Goal: Task Accomplishment & Management: Manage account settings

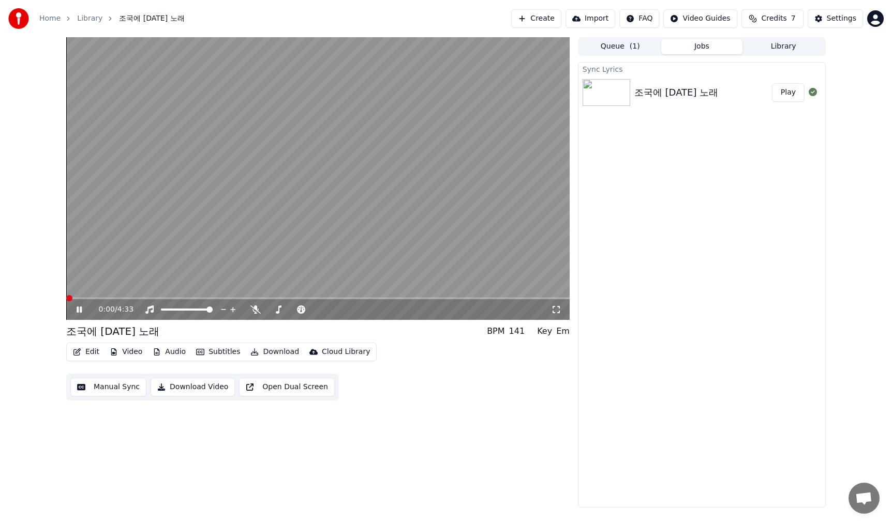
click at [66, 295] on span at bounding box center [69, 298] width 6 height 6
click at [83, 314] on icon at bounding box center [86, 310] width 24 height 8
click at [88, 353] on button "Edit" at bounding box center [86, 352] width 35 height 14
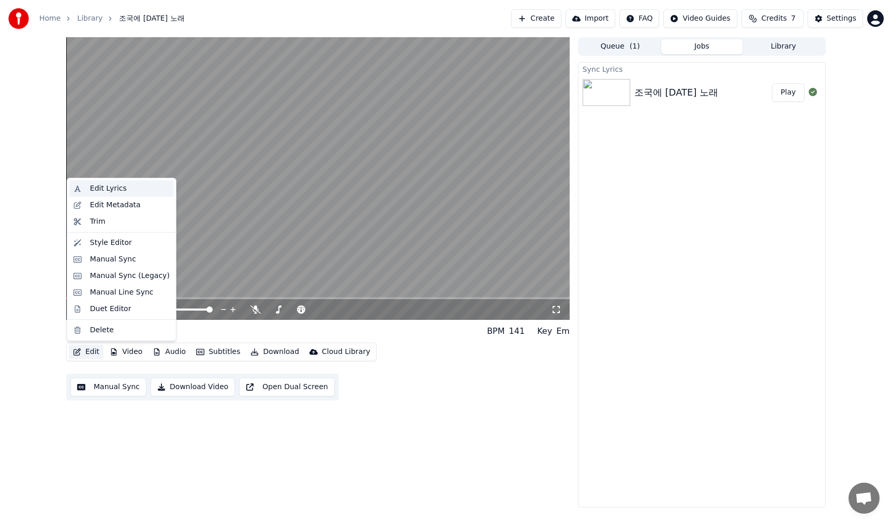
click at [106, 186] on div "Edit Lyrics" at bounding box center [108, 189] width 37 height 10
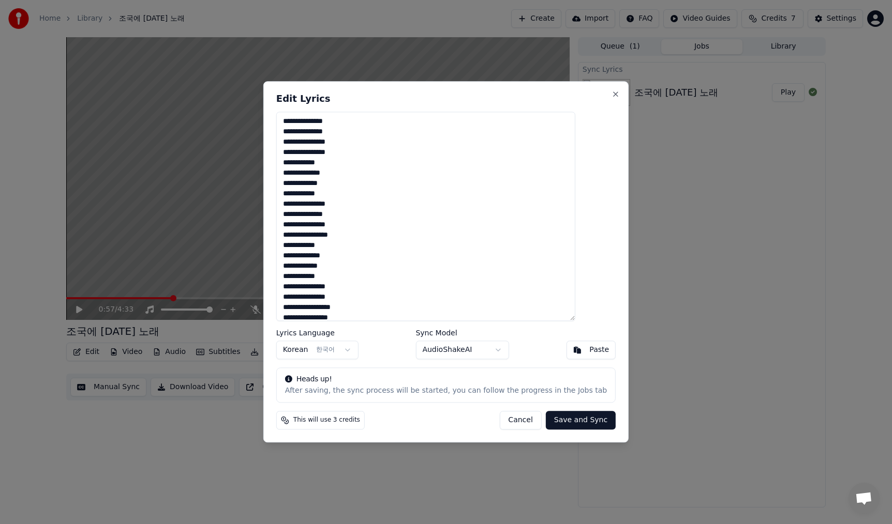
click at [414, 118] on textarea "**********" at bounding box center [425, 216] width 299 height 209
click at [431, 119] on textarea "**********" at bounding box center [425, 216] width 299 height 209
type textarea "**********"
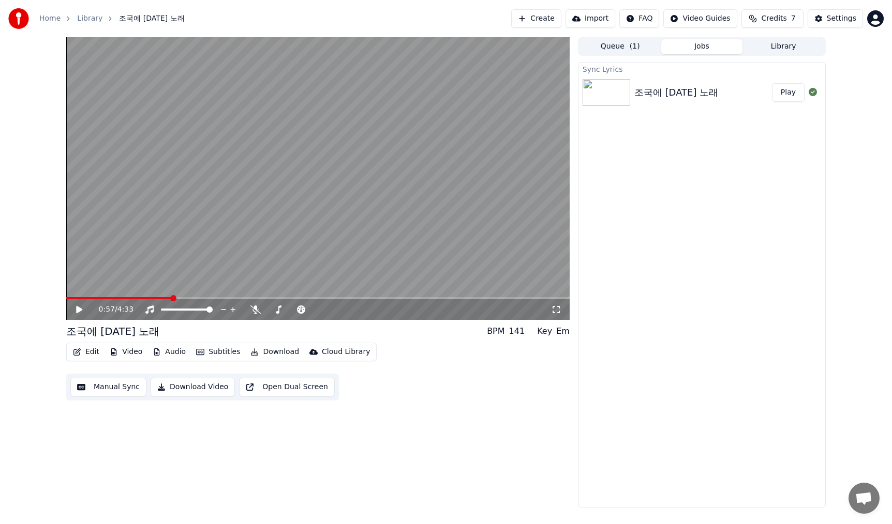
click at [85, 355] on button "Edit" at bounding box center [86, 352] width 35 height 14
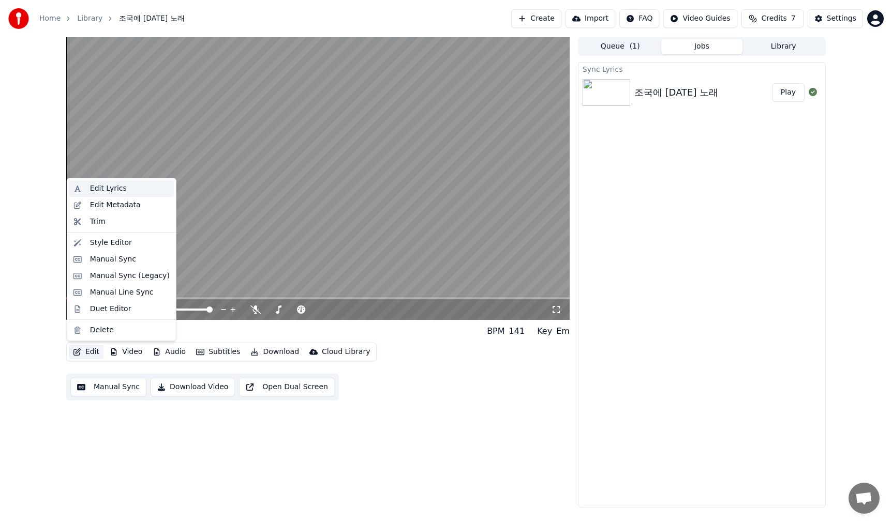
click at [132, 190] on div "Edit Lyrics" at bounding box center [130, 189] width 80 height 10
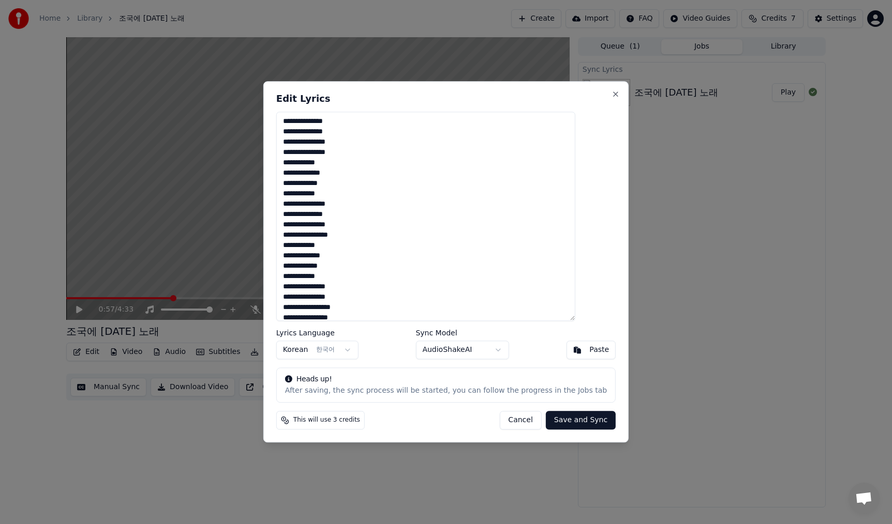
click at [505, 418] on button "Cancel" at bounding box center [520, 421] width 42 height 19
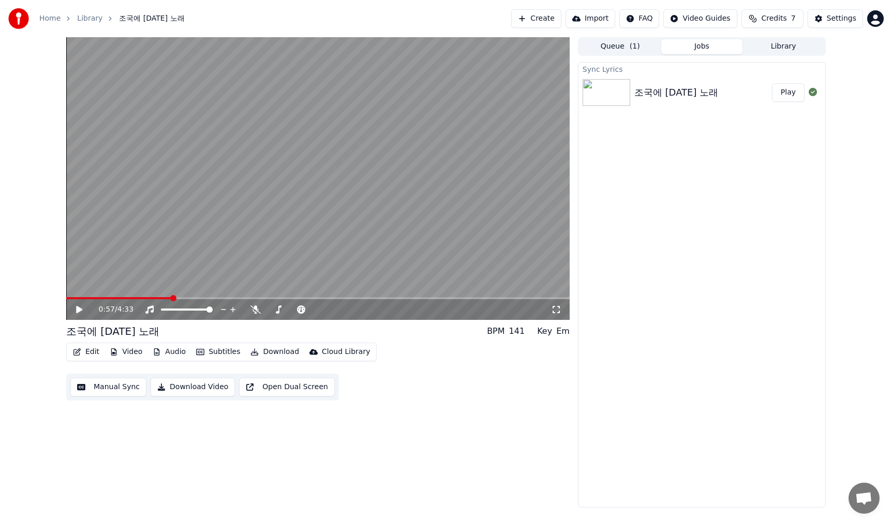
click at [77, 309] on icon at bounding box center [79, 309] width 6 height 7
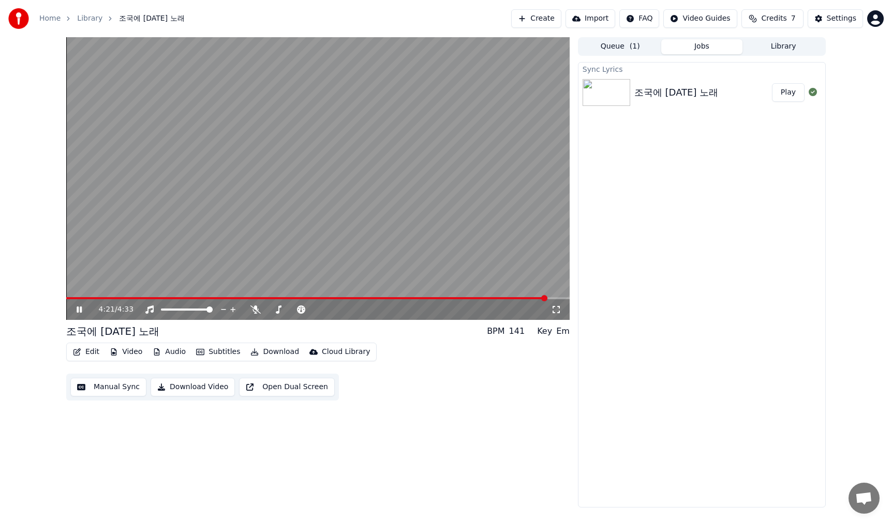
click at [559, 297] on span at bounding box center [317, 298] width 503 height 2
click at [85, 352] on button "Edit" at bounding box center [86, 352] width 35 height 14
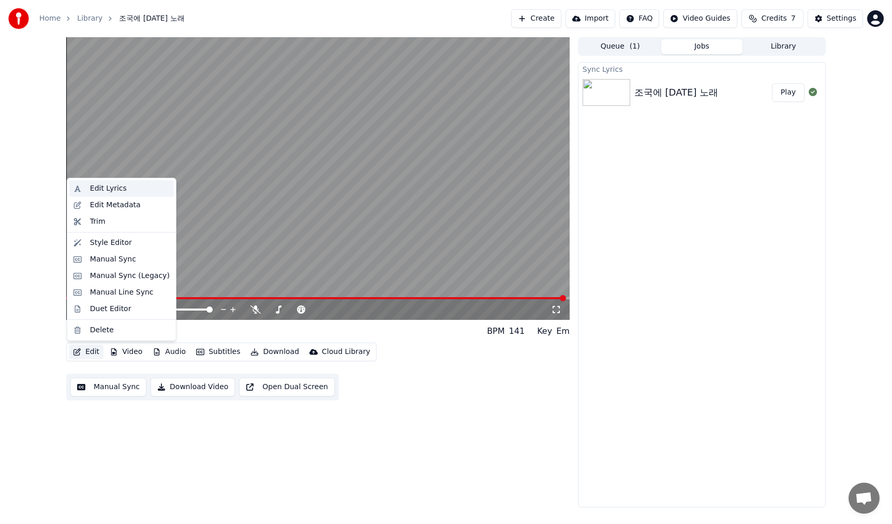
click at [110, 186] on div "Edit Lyrics" at bounding box center [108, 189] width 37 height 10
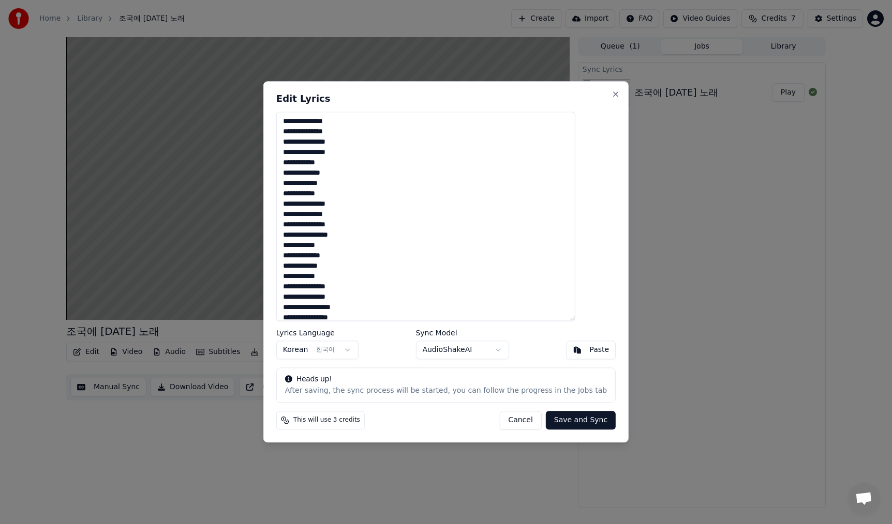
click at [441, 122] on textarea "**********" at bounding box center [425, 216] width 299 height 209
type textarea "**********"
click at [562, 419] on button "Save and Sync" at bounding box center [581, 421] width 70 height 19
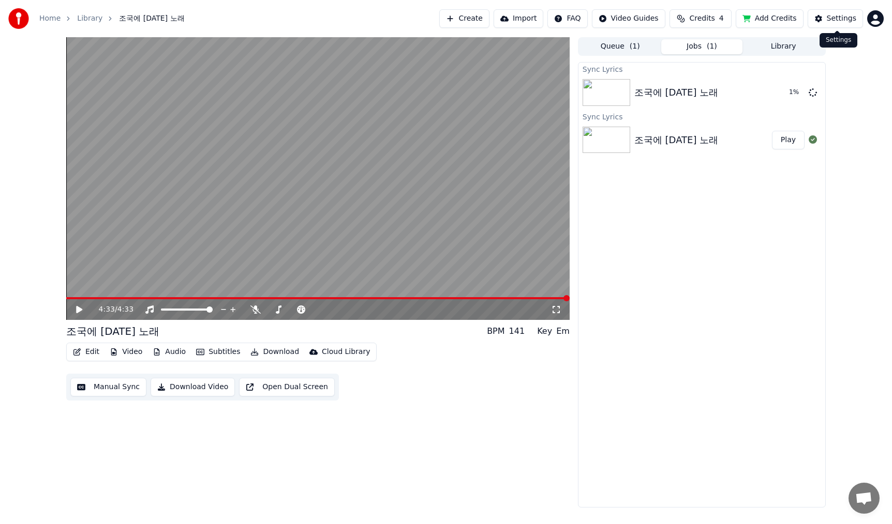
click at [848, 22] on div "Settings" at bounding box center [840, 18] width 29 height 10
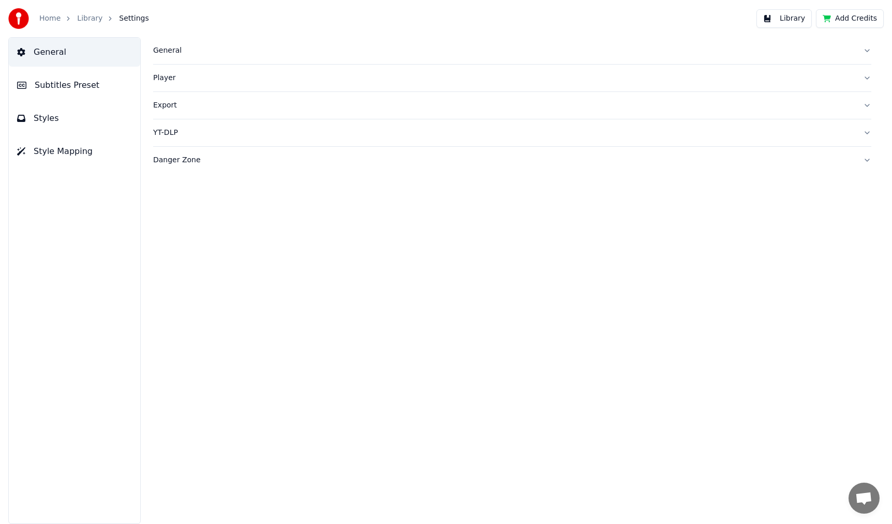
click at [73, 114] on button "Styles" at bounding box center [74, 118] width 131 height 29
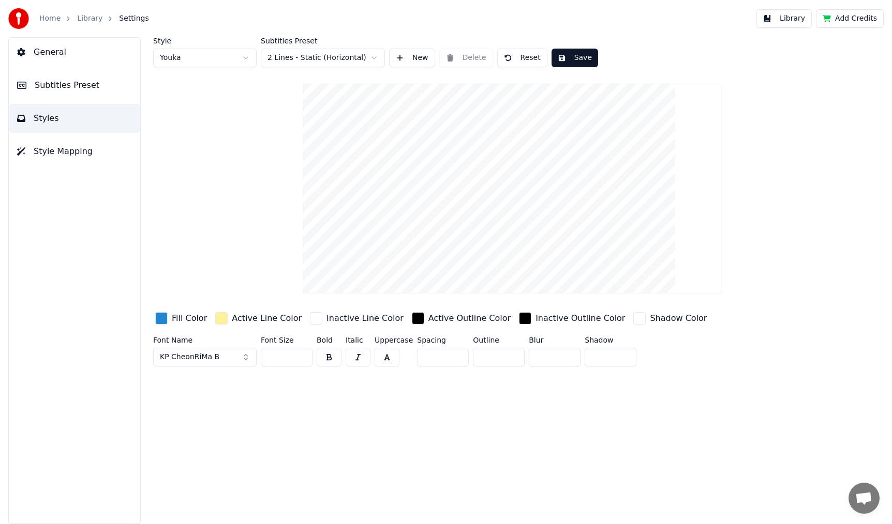
click at [68, 92] on button "Subtitles Preset" at bounding box center [74, 85] width 131 height 29
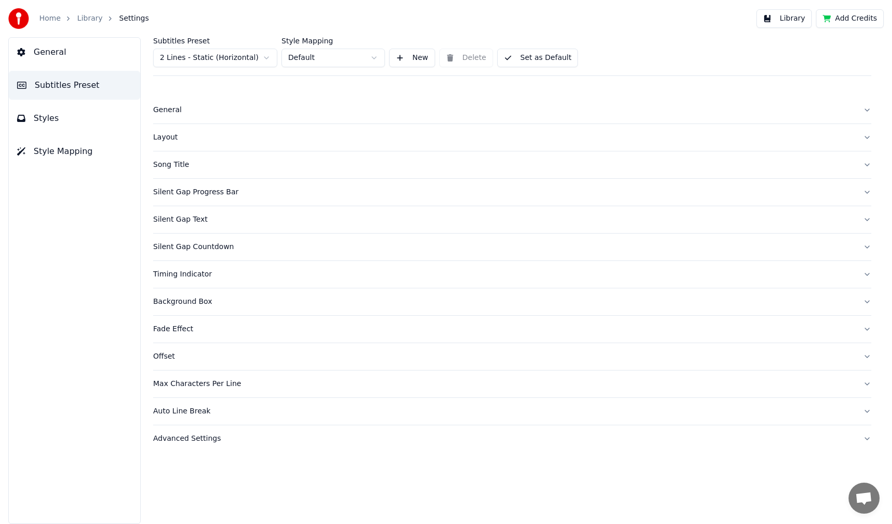
click at [91, 17] on link "Library" at bounding box center [89, 18] width 25 height 10
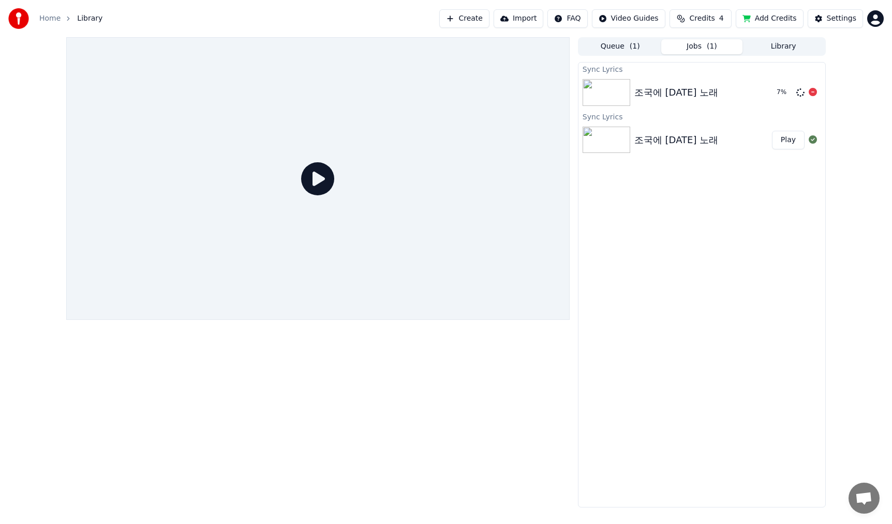
click at [691, 92] on div "조국에 [DATE] 노래" at bounding box center [676, 92] width 84 height 14
click at [671, 144] on div "조국에 [DATE] 노래" at bounding box center [676, 140] width 84 height 14
drag, startPoint x: 308, startPoint y: 169, endPoint x: 310, endPoint y: 174, distance: 5.3
click at [308, 170] on icon at bounding box center [317, 178] width 33 height 33
click at [317, 180] on icon at bounding box center [317, 178] width 33 height 33
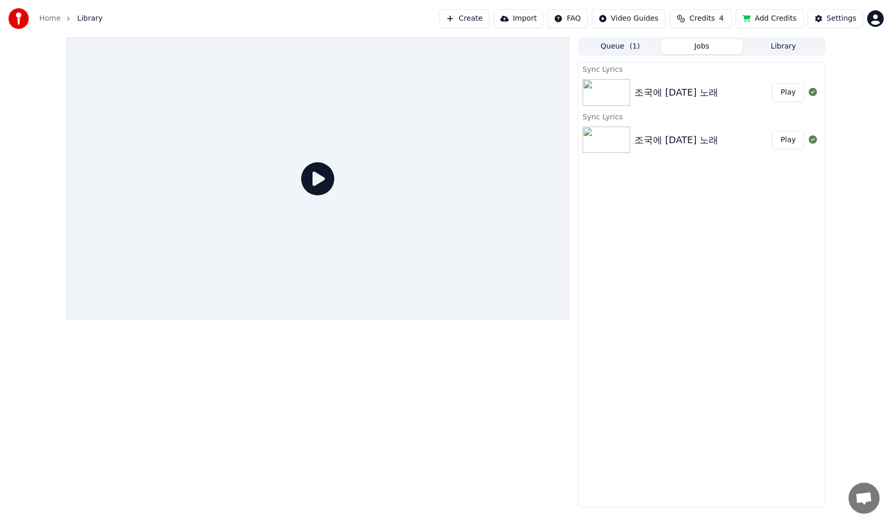
click at [693, 95] on div "조국에 [DATE] 노래" at bounding box center [676, 92] width 84 height 14
click at [789, 91] on button "Play" at bounding box center [788, 92] width 33 height 19
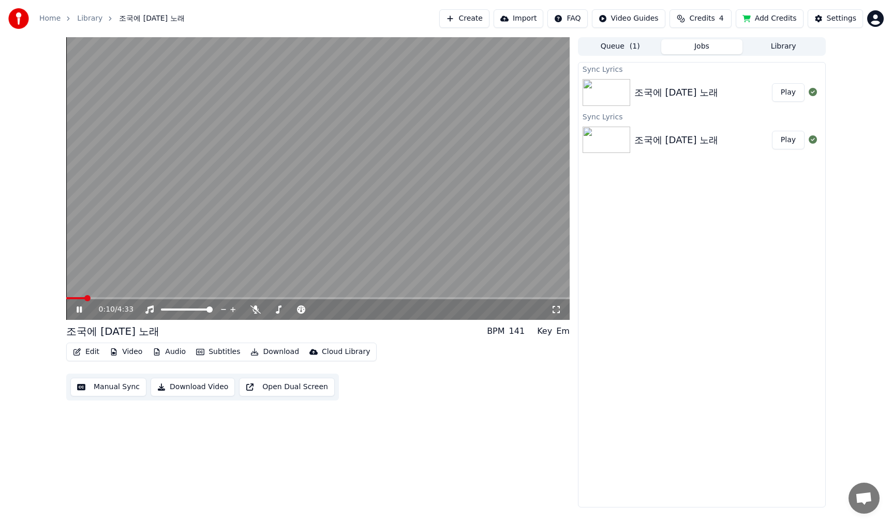
click at [84, 299] on span at bounding box center [317, 298] width 503 height 2
click at [96, 296] on video at bounding box center [317, 178] width 503 height 283
click at [100, 300] on div "0:10 / 4:33" at bounding box center [317, 309] width 503 height 21
click at [105, 296] on video at bounding box center [317, 178] width 503 height 283
click at [104, 302] on div "0:11 / 4:33" at bounding box center [317, 309] width 503 height 21
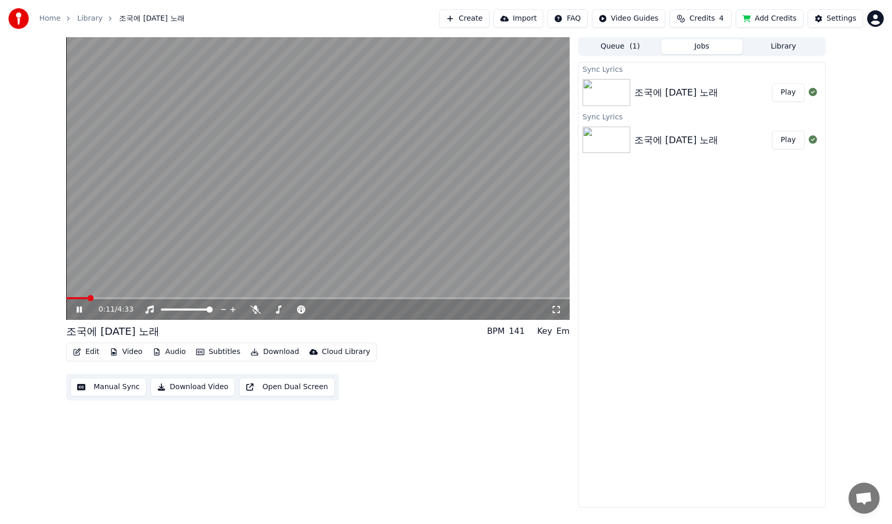
click at [105, 297] on video at bounding box center [317, 178] width 503 height 283
click at [104, 296] on video at bounding box center [317, 178] width 503 height 283
click at [106, 298] on span at bounding box center [317, 298] width 503 height 2
click at [200, 391] on button "Download Video" at bounding box center [192, 387] width 84 height 19
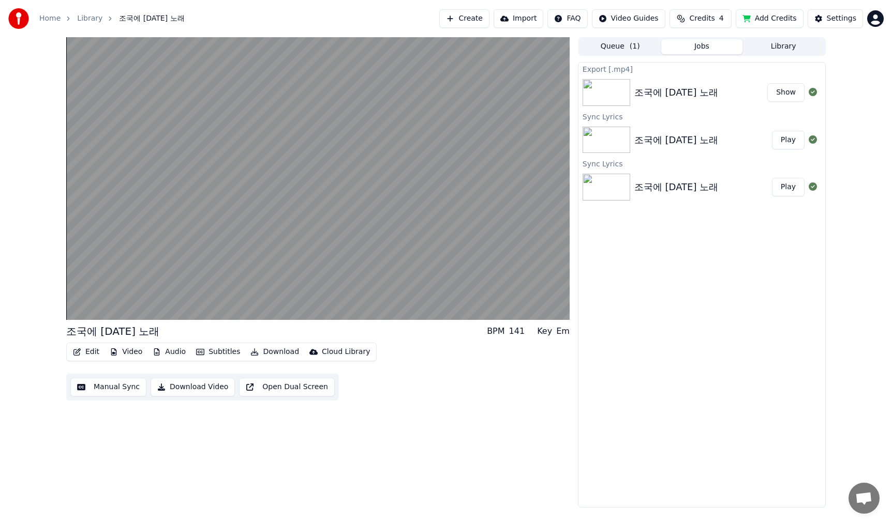
click at [824, 270] on div "Export [.mp4] 조국에 [DATE] 노래 Show Sync Lyrics 조국에 [DATE] 노래 Play Sync Lyrics 조국에…" at bounding box center [702, 285] width 248 height 446
click at [831, 18] on div "Settings" at bounding box center [840, 18] width 29 height 10
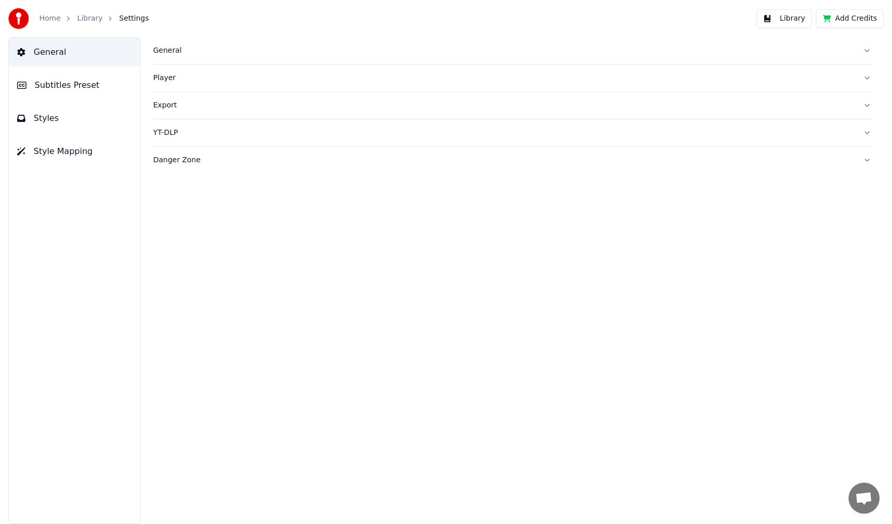
click at [72, 86] on span "Subtitles Preset" at bounding box center [67, 85] width 65 height 12
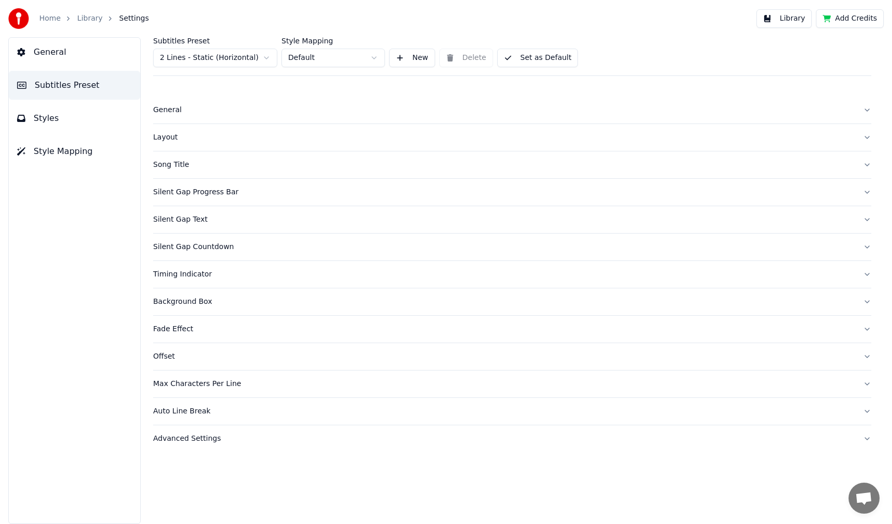
click at [183, 283] on button "Timing Indicator" at bounding box center [512, 274] width 718 height 27
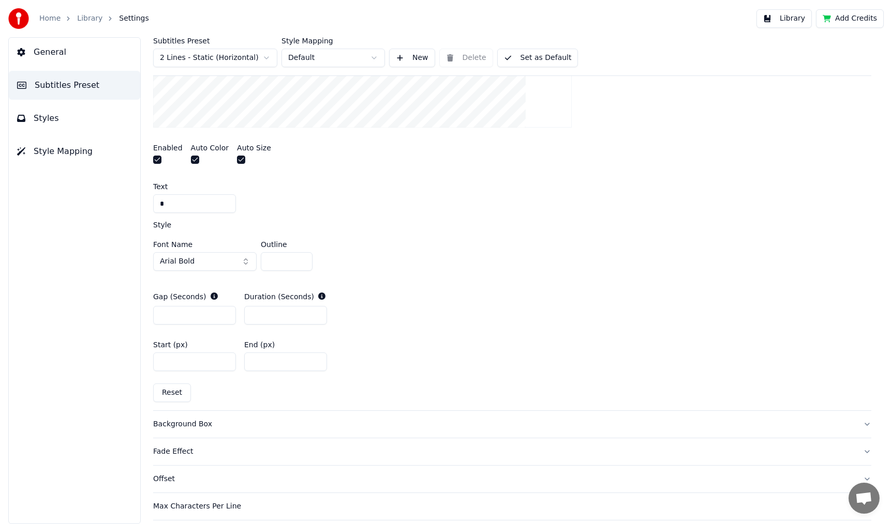
scroll to position [414, 0]
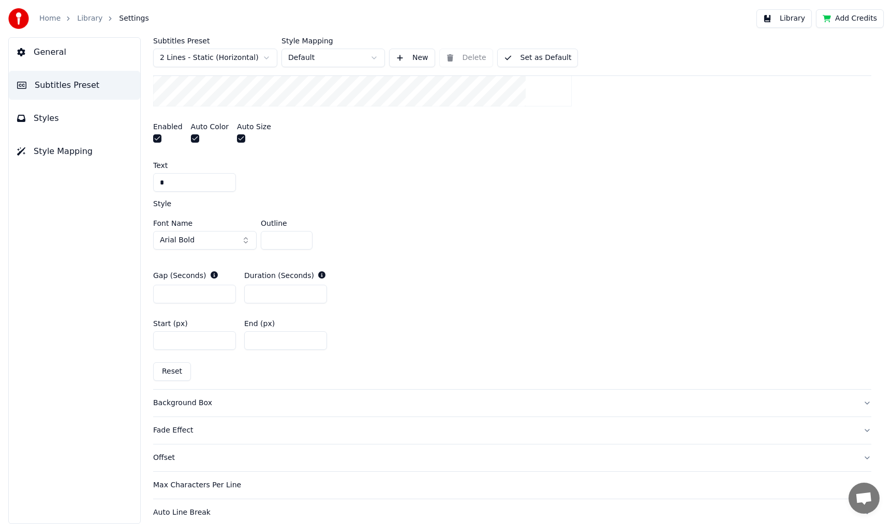
click at [175, 463] on button "Offset" at bounding box center [512, 458] width 718 height 27
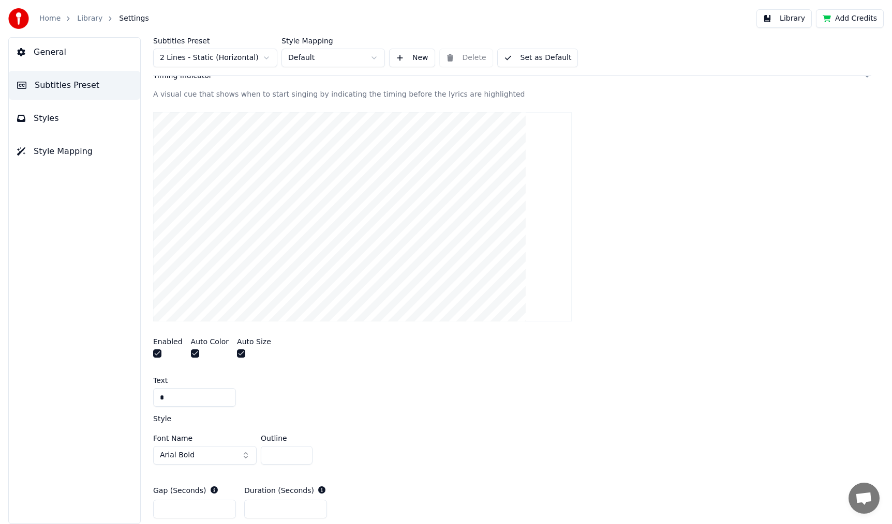
scroll to position [57, 0]
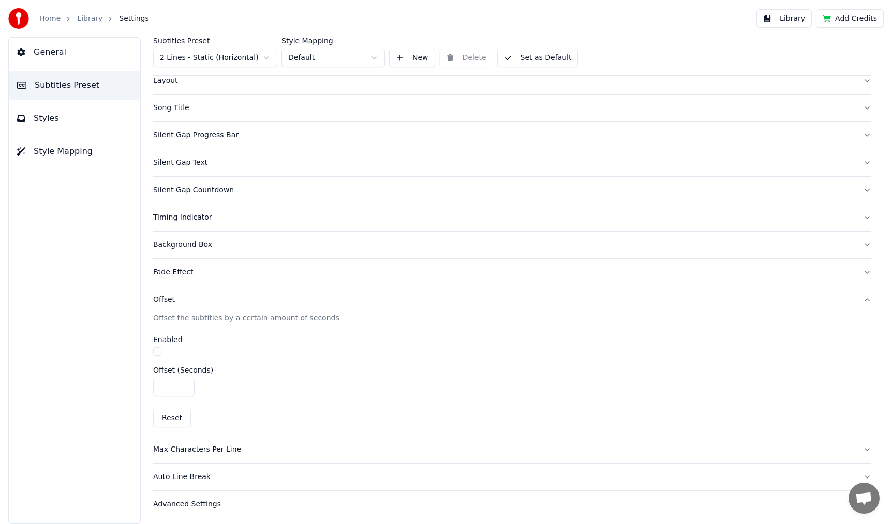
click at [155, 351] on button "button" at bounding box center [157, 352] width 8 height 8
click at [153, 350] on button "button" at bounding box center [157, 352] width 8 height 8
click at [184, 384] on input "*" at bounding box center [173, 387] width 41 height 19
click at [157, 349] on button "button" at bounding box center [157, 352] width 8 height 8
click at [184, 382] on input "***" at bounding box center [173, 387] width 41 height 19
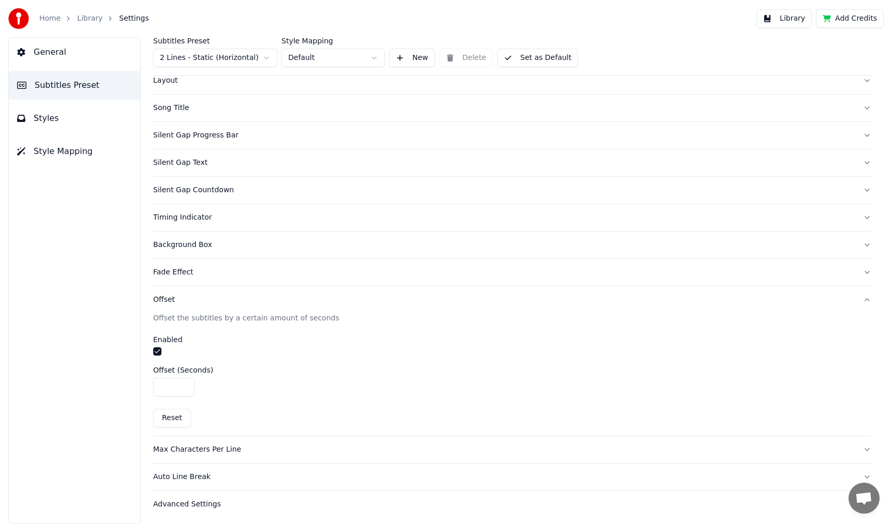
click at [184, 382] on input "***" at bounding box center [173, 387] width 41 height 19
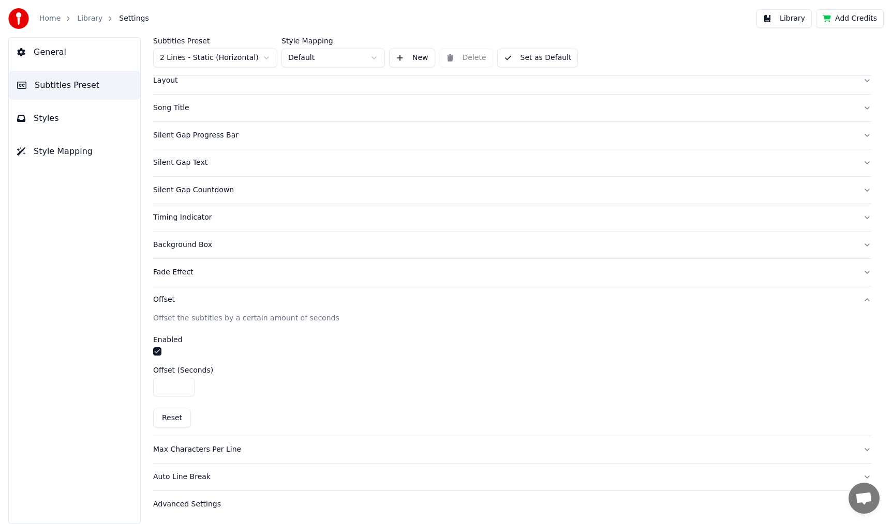
click at [184, 382] on input "***" at bounding box center [173, 387] width 41 height 19
type input "*"
click at [184, 382] on input "*" at bounding box center [173, 387] width 41 height 19
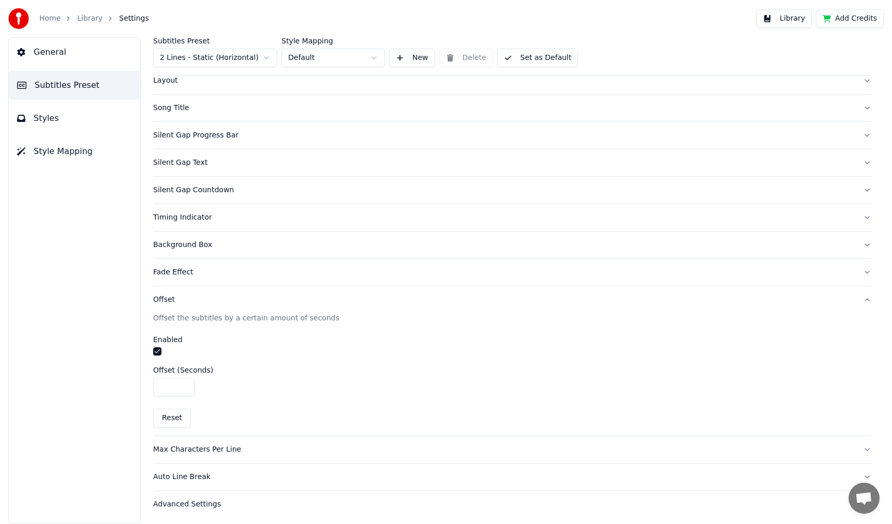
scroll to position [0, 0]
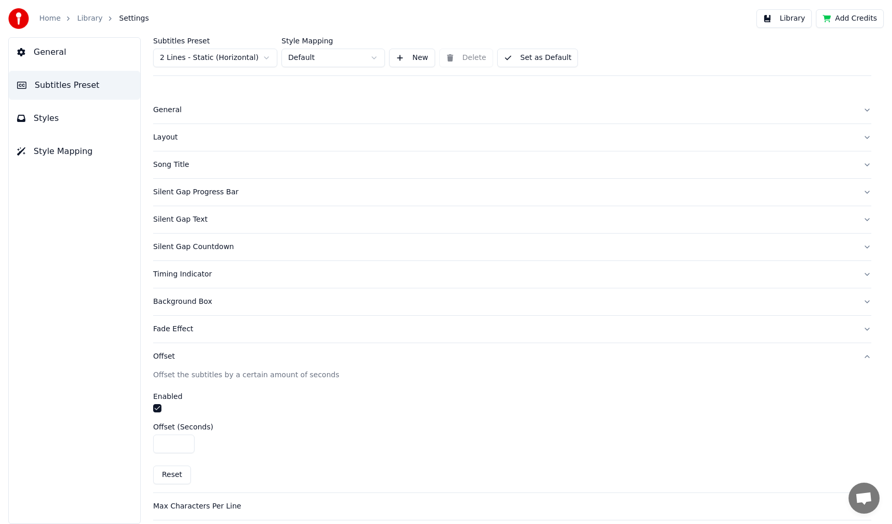
click at [82, 23] on link "Library" at bounding box center [89, 18] width 25 height 10
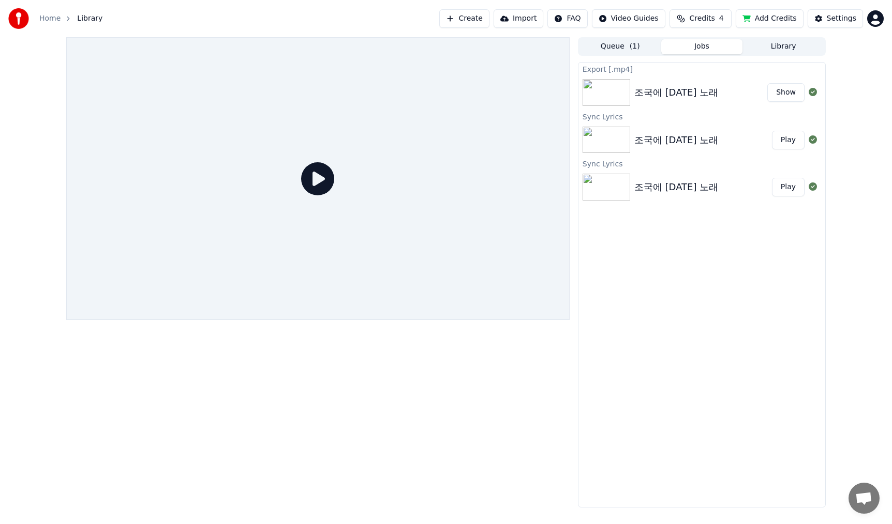
click at [668, 97] on div "조국에 [DATE] 노래" at bounding box center [676, 92] width 84 height 14
click at [658, 96] on div "조국에 [DATE] 노래" at bounding box center [676, 92] width 84 height 14
click at [610, 145] on img at bounding box center [606, 140] width 48 height 27
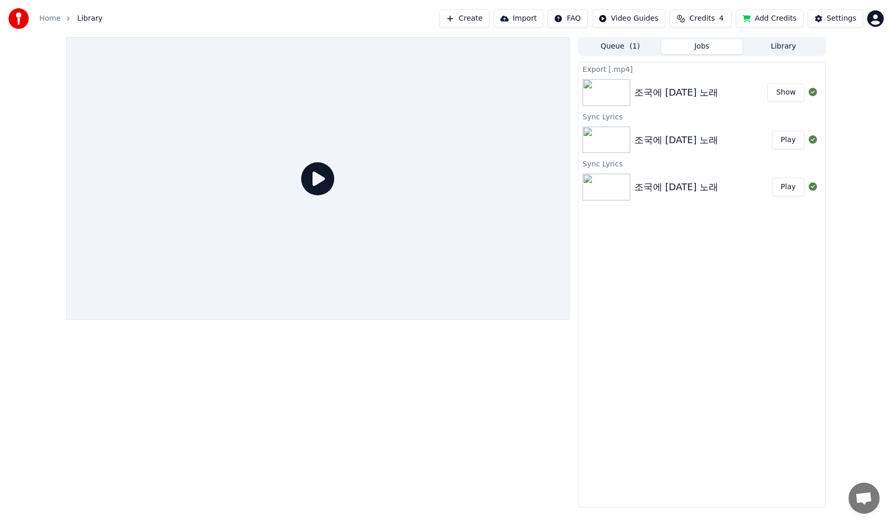
click at [610, 145] on img at bounding box center [606, 140] width 48 height 27
click at [782, 137] on button "Play" at bounding box center [788, 140] width 33 height 19
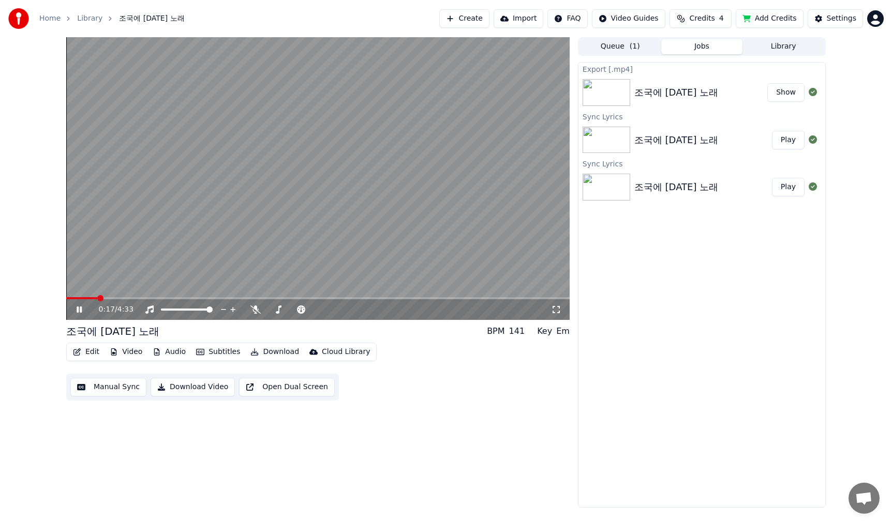
click at [97, 299] on span at bounding box center [317, 298] width 503 height 2
click at [319, 310] on span at bounding box center [315, 310] width 6 height 6
click at [66, 302] on span at bounding box center [69, 298] width 6 height 6
click at [81, 308] on icon at bounding box center [79, 310] width 5 height 6
click at [843, 20] on div "Settings" at bounding box center [840, 18] width 29 height 10
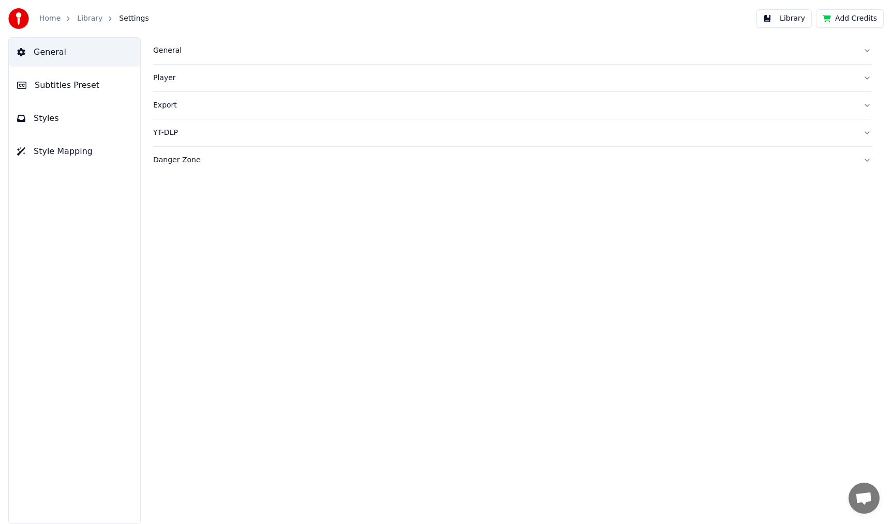
click at [88, 81] on span "Subtitles Preset" at bounding box center [67, 85] width 65 height 12
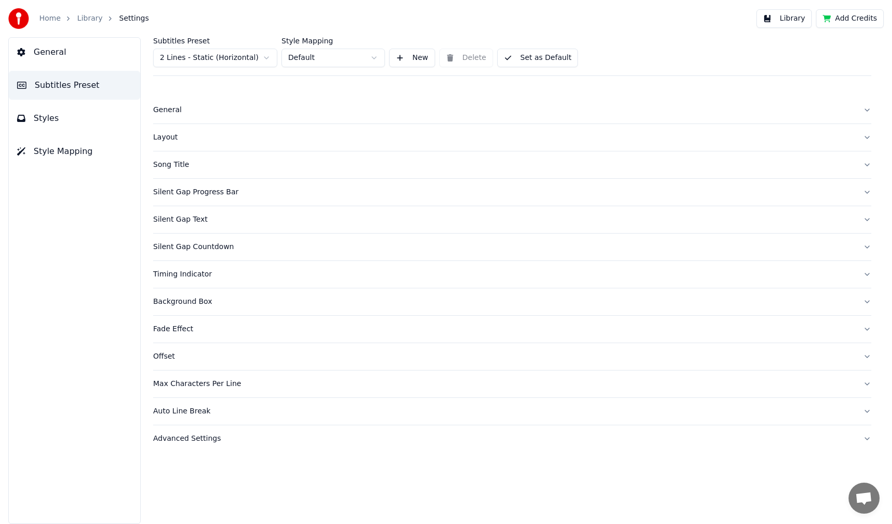
click at [188, 273] on div "Timing Indicator" at bounding box center [503, 274] width 701 height 10
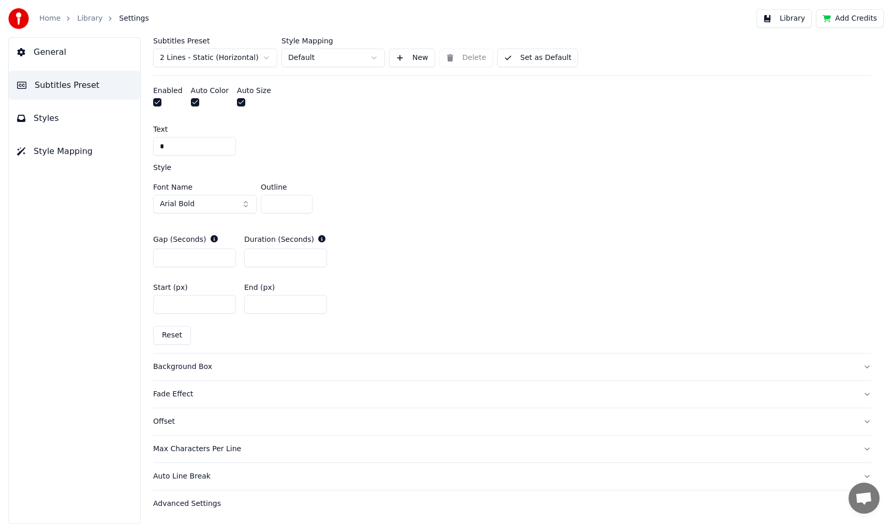
click at [172, 420] on div "Offset" at bounding box center [503, 422] width 701 height 10
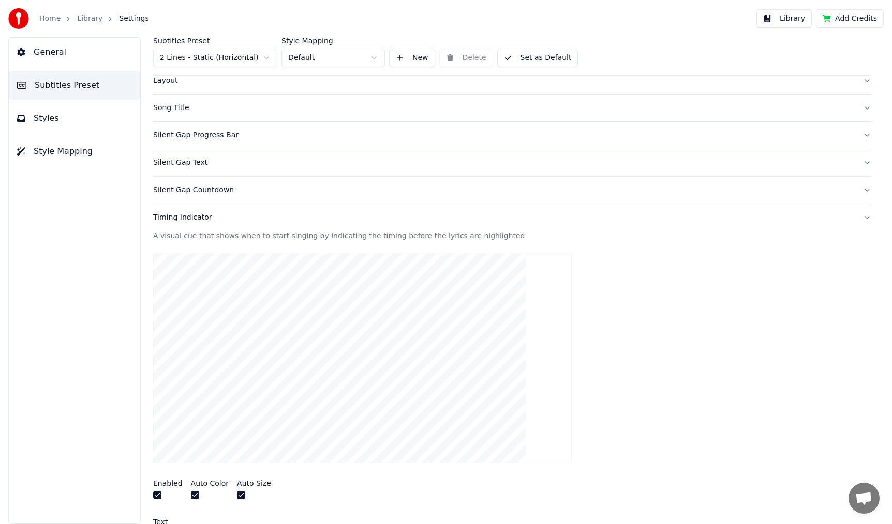
scroll to position [57, 0]
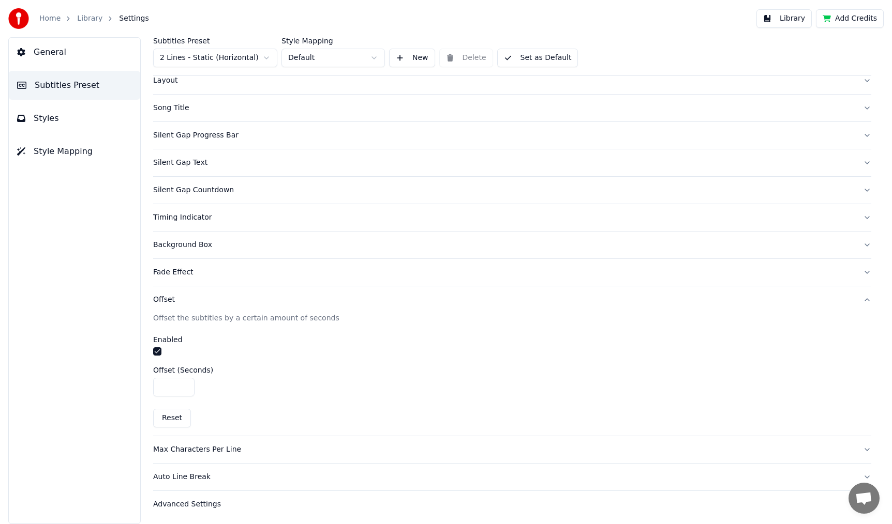
click at [170, 387] on input "*" at bounding box center [173, 387] width 41 height 19
click at [186, 387] on input "***" at bounding box center [173, 387] width 41 height 19
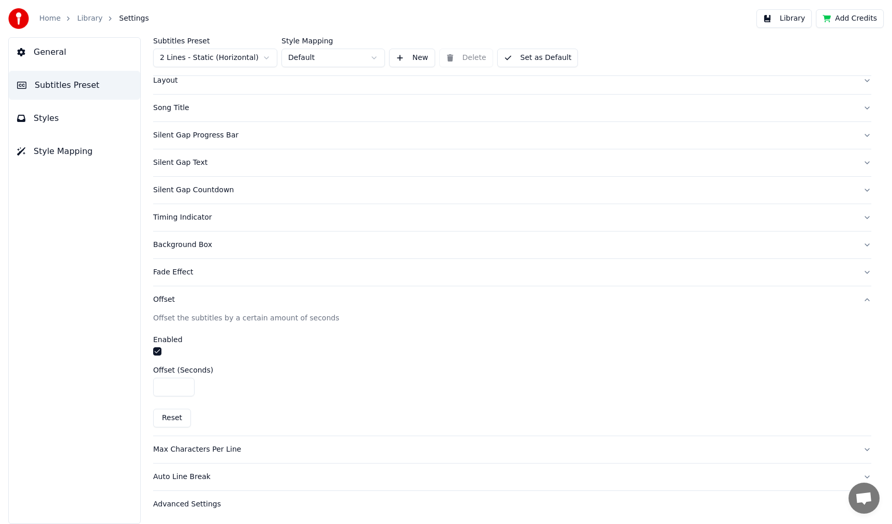
type input "***"
click at [186, 387] on input "***" at bounding box center [173, 387] width 41 height 19
click at [79, 19] on link "Library" at bounding box center [89, 18] width 25 height 10
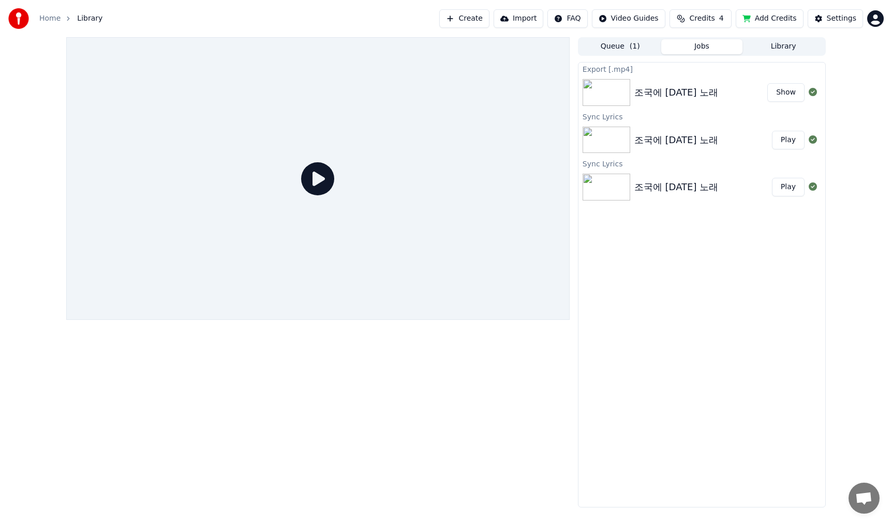
click at [790, 143] on button "Play" at bounding box center [788, 140] width 33 height 19
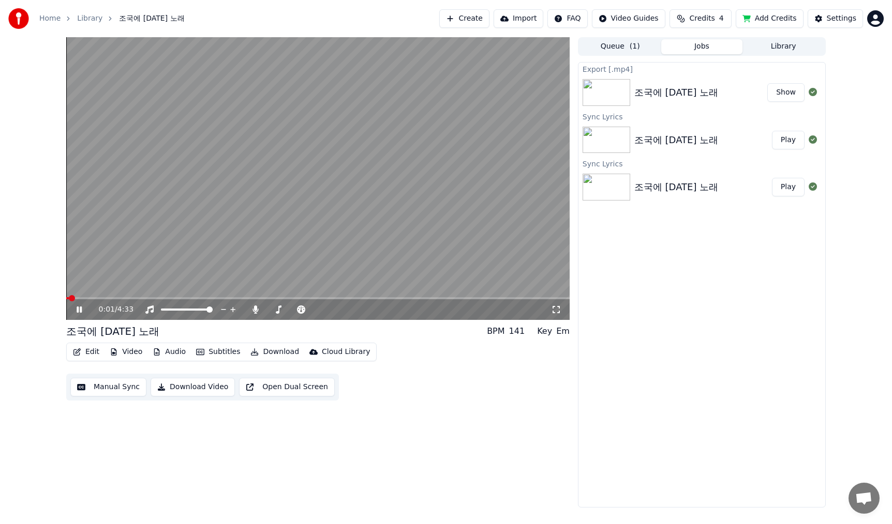
click at [93, 296] on video at bounding box center [317, 178] width 503 height 283
click at [95, 298] on span at bounding box center [317, 298] width 503 height 2
click at [80, 311] on icon at bounding box center [79, 309] width 6 height 7
click at [827, 14] on button "Settings" at bounding box center [834, 18] width 55 height 19
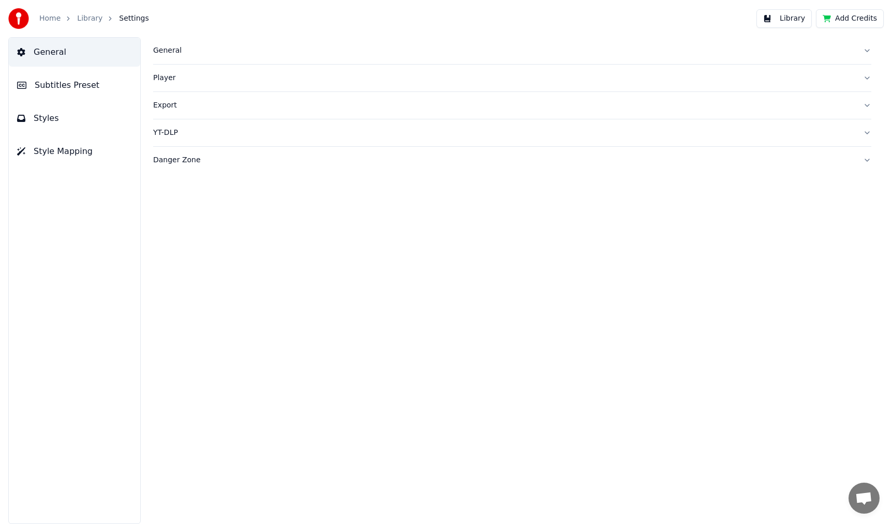
click at [56, 87] on span "Subtitles Preset" at bounding box center [67, 85] width 65 height 12
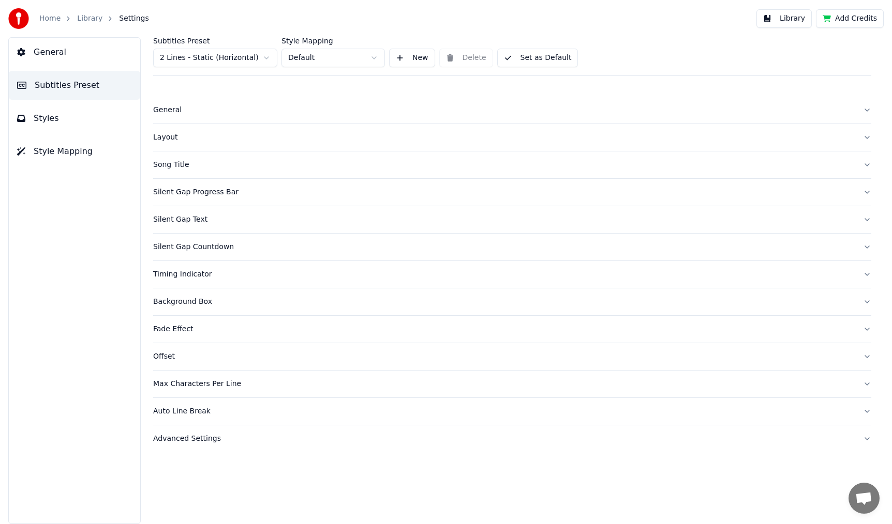
click at [189, 269] on div "Timing Indicator" at bounding box center [503, 274] width 701 height 10
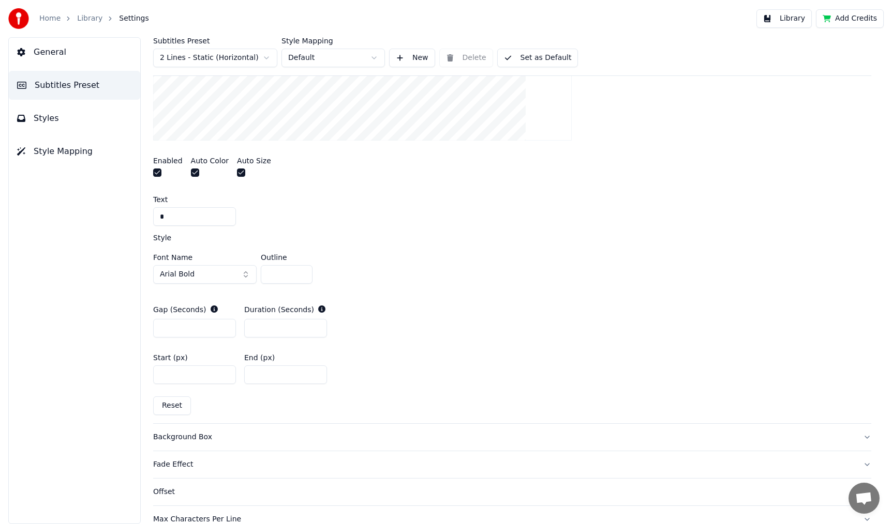
scroll to position [450, 0]
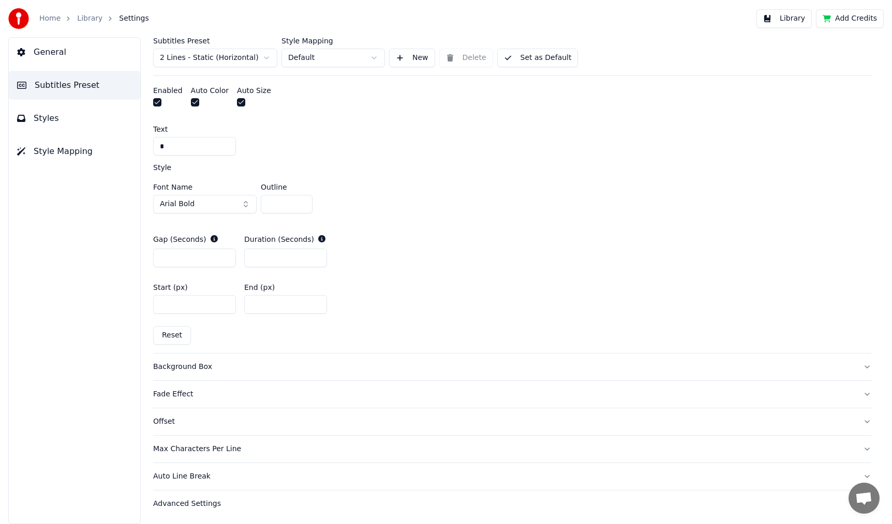
click at [165, 417] on div "Offset" at bounding box center [503, 422] width 701 height 10
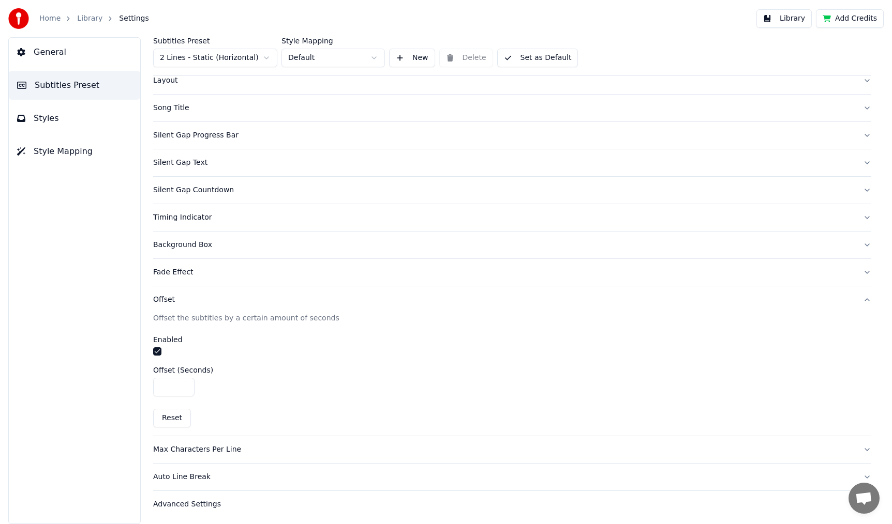
click at [179, 391] on input "***" at bounding box center [173, 387] width 41 height 19
type input "***"
click at [77, 23] on link "Library" at bounding box center [89, 18] width 25 height 10
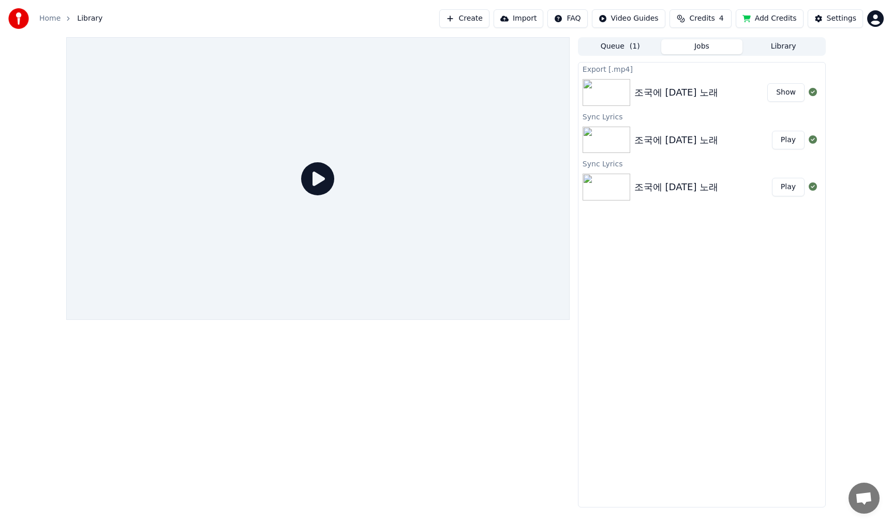
click at [790, 141] on button "Play" at bounding box center [788, 140] width 33 height 19
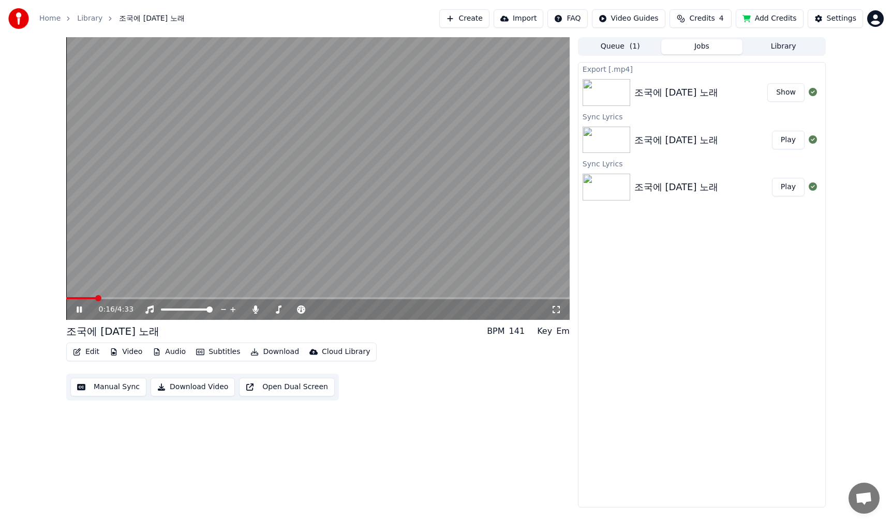
click at [95, 298] on span at bounding box center [317, 298] width 503 height 2
click at [112, 298] on span at bounding box center [317, 298] width 503 height 2
click at [844, 17] on div "Settings" at bounding box center [840, 18] width 29 height 10
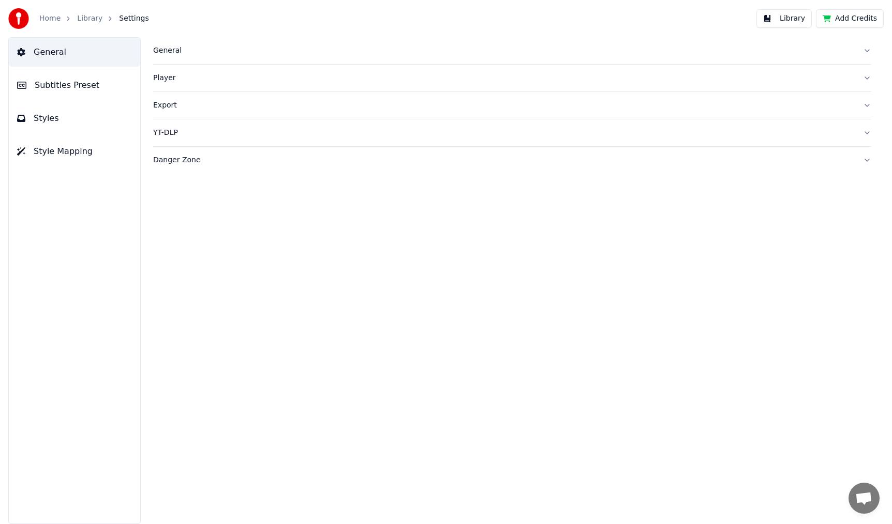
click at [61, 82] on span "Subtitles Preset" at bounding box center [67, 85] width 65 height 12
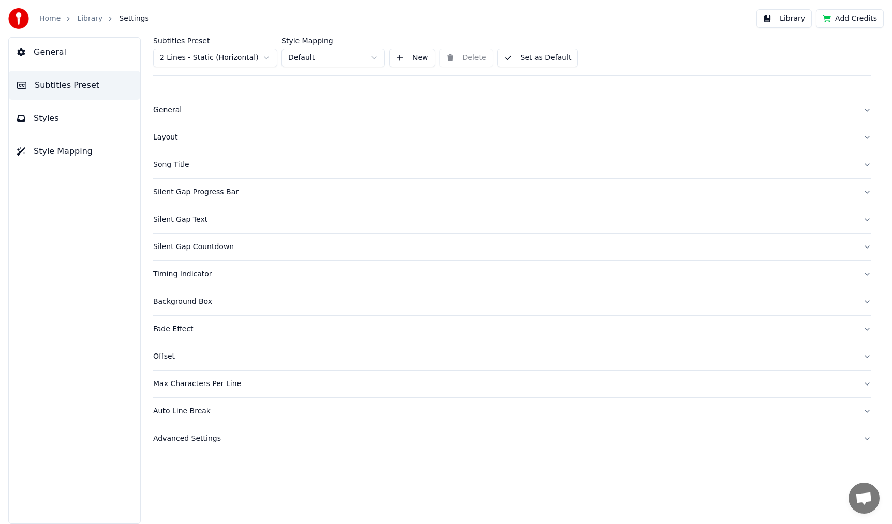
click at [192, 275] on div "Timing Indicator" at bounding box center [503, 274] width 701 height 10
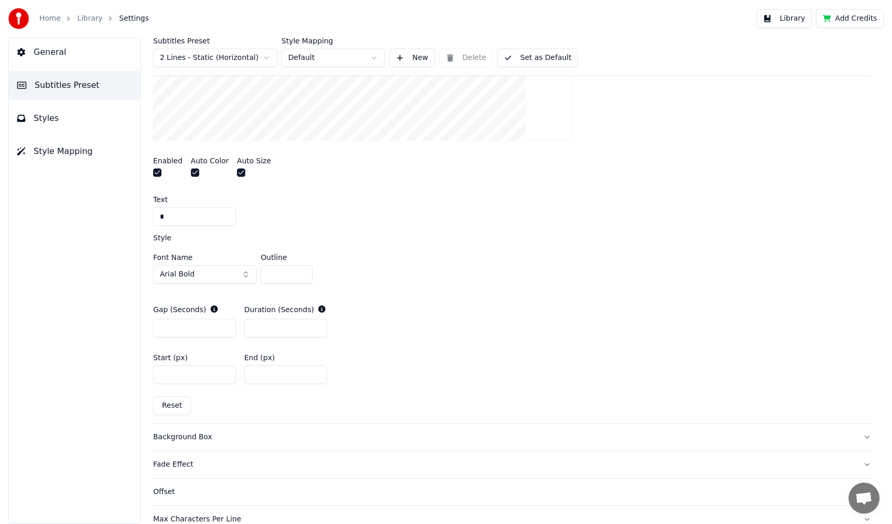
scroll to position [450, 0]
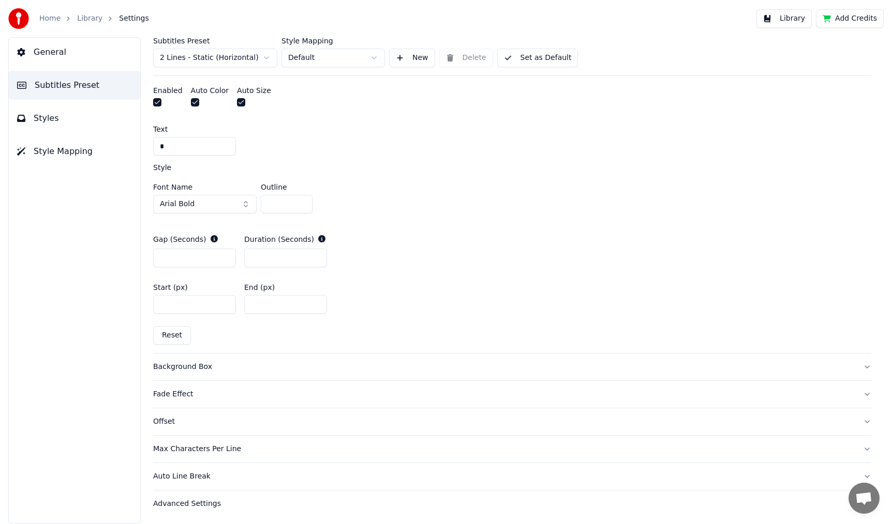
click at [184, 427] on button "Offset" at bounding box center [512, 422] width 718 height 27
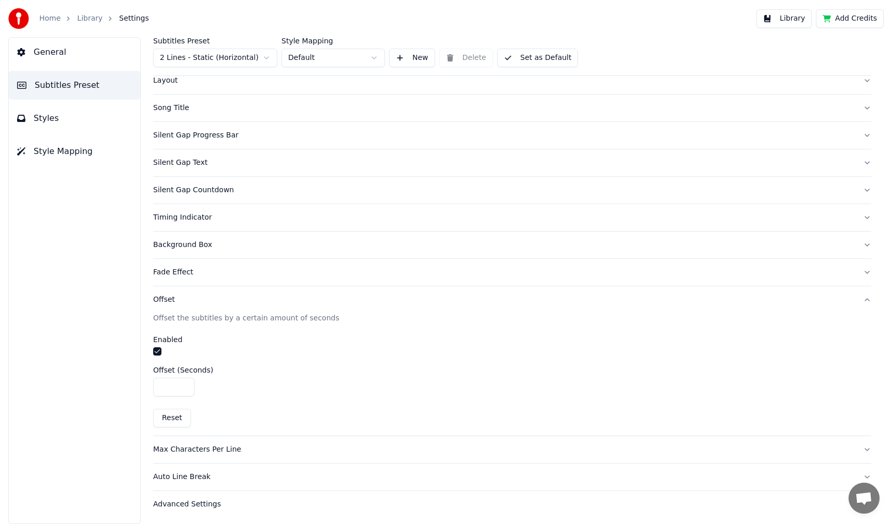
click at [178, 389] on input "***" at bounding box center [173, 387] width 41 height 19
type input "***"
click at [186, 387] on input "***" at bounding box center [173, 387] width 41 height 19
click at [53, 261] on div "General Subtitles Preset Styles Style Mapping" at bounding box center [74, 280] width 132 height 487
click at [74, 26] on div "Home Library Settings" at bounding box center [78, 18] width 141 height 21
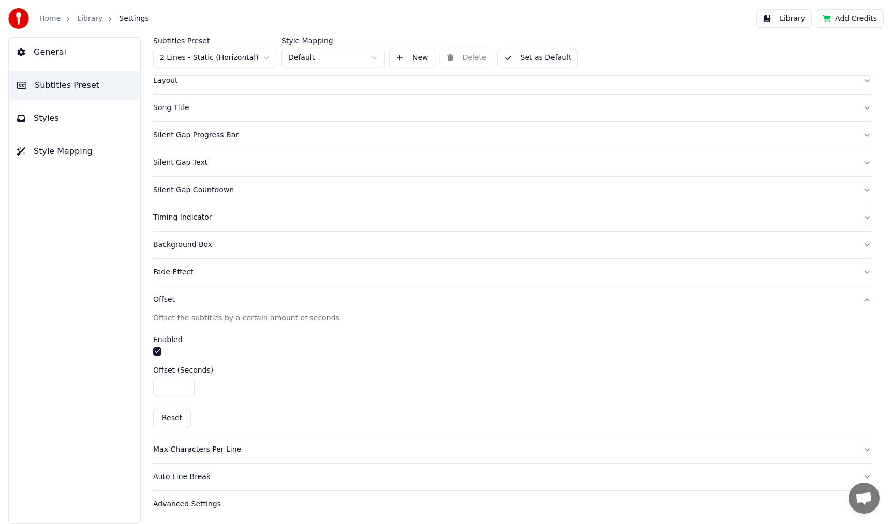
click at [80, 20] on link "Library" at bounding box center [89, 18] width 25 height 10
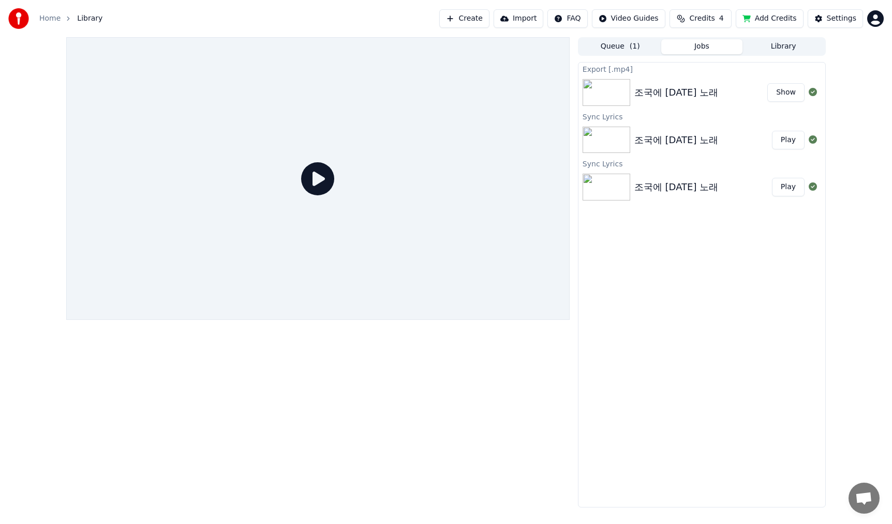
click at [797, 143] on button "Play" at bounding box center [788, 140] width 33 height 19
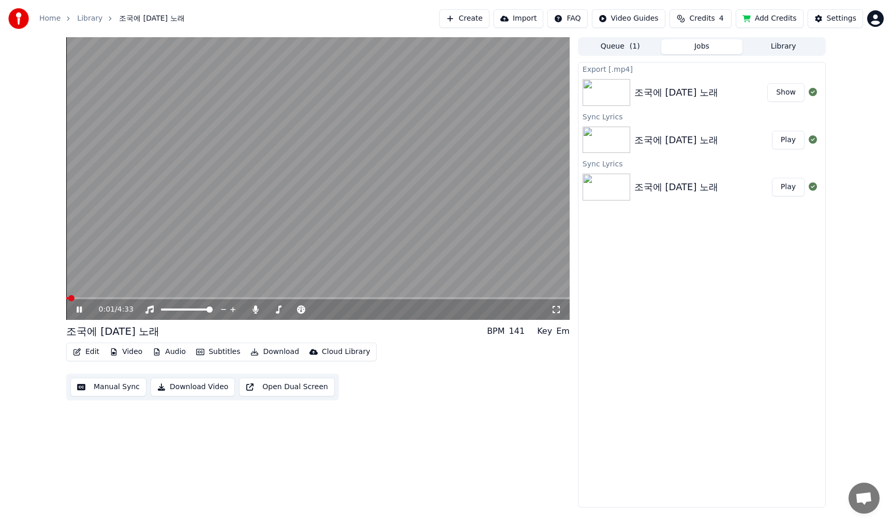
click at [112, 298] on span at bounding box center [317, 298] width 503 height 2
click at [80, 314] on div "0:52 / 4:33" at bounding box center [317, 310] width 495 height 10
click at [78, 310] on icon at bounding box center [79, 310] width 5 height 6
click at [274, 307] on span at bounding box center [277, 310] width 6 height 6
click at [78, 308] on icon at bounding box center [79, 309] width 6 height 7
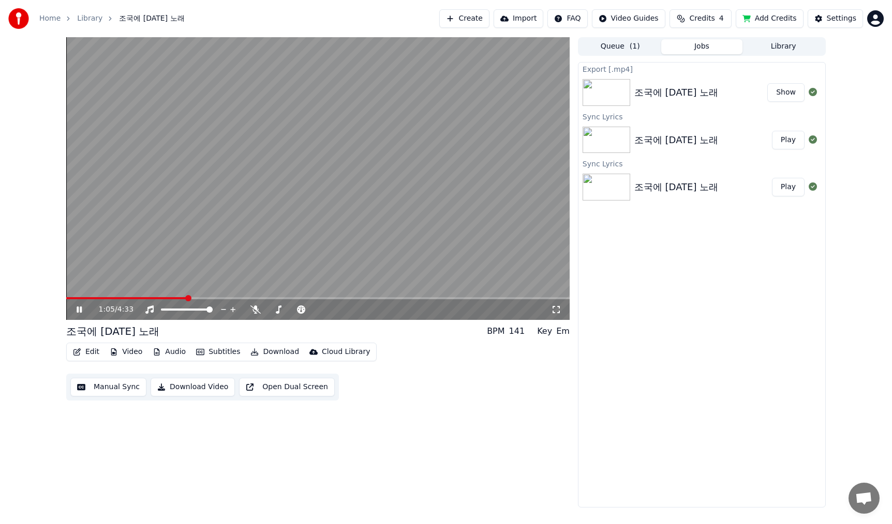
click at [79, 313] on icon at bounding box center [86, 310] width 24 height 8
click at [189, 387] on button "Download Video" at bounding box center [192, 387] width 84 height 19
click at [265, 498] on div "1:05 / 4:33 조국에 [DATE] 노래 BPM 141 Key Em Edit Video Audio Subtitles Download Cl…" at bounding box center [317, 272] width 503 height 471
click at [187, 387] on button "Download Video" at bounding box center [192, 387] width 84 height 19
click at [81, 311] on icon at bounding box center [86, 310] width 24 height 8
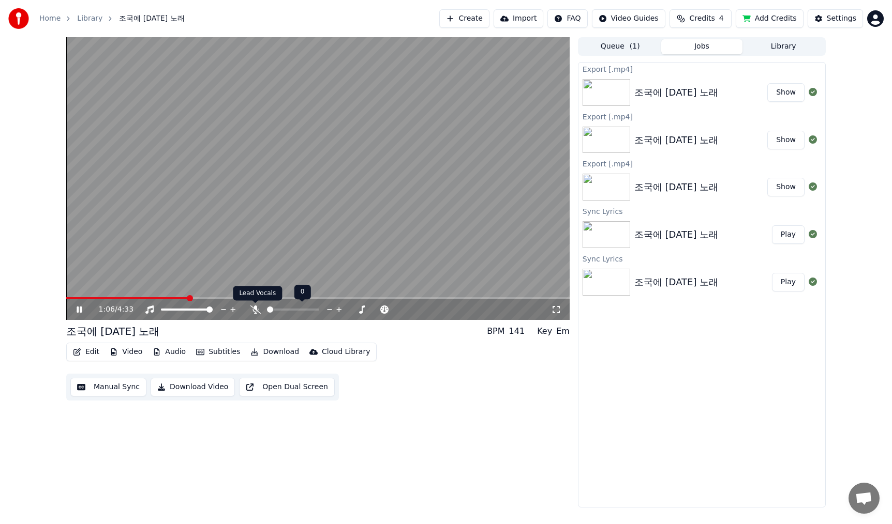
click at [257, 310] on icon at bounding box center [255, 310] width 10 height 8
click at [255, 307] on icon at bounding box center [255, 310] width 6 height 8
click at [80, 312] on icon at bounding box center [79, 310] width 5 height 6
click at [376, 9] on div "Home Library 조국에 [DATE] 노래 Create Import FAQ Video Guides Credits 4 Add Credits…" at bounding box center [446, 18] width 892 height 37
click at [838, 17] on div "Settings" at bounding box center [840, 18] width 29 height 10
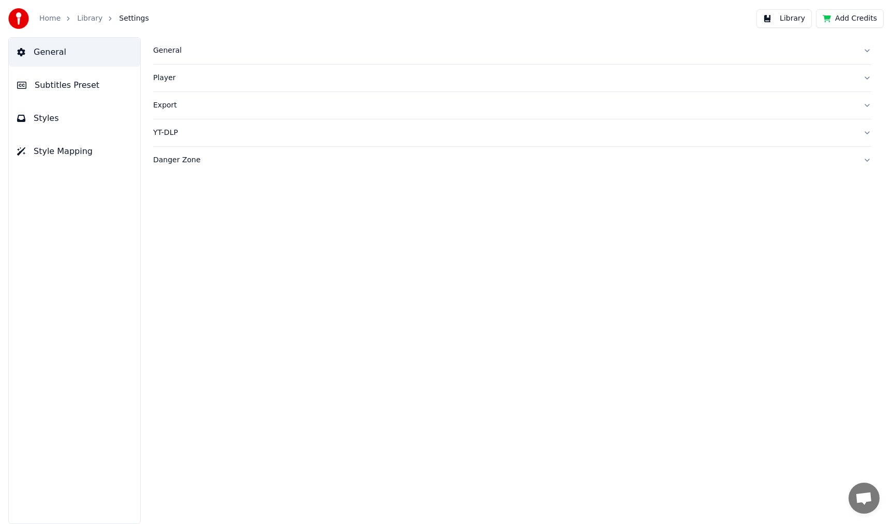
click at [41, 83] on span "Subtitles Preset" at bounding box center [67, 85] width 65 height 12
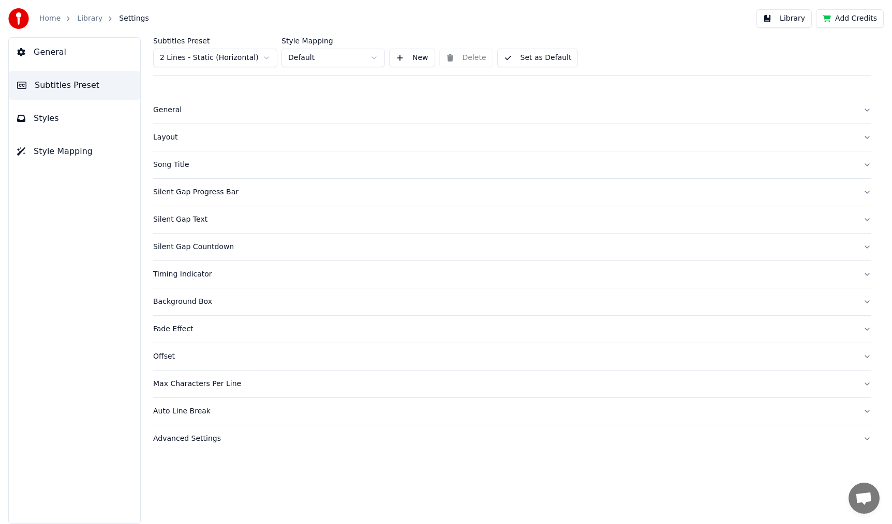
click at [239, 185] on button "Silent Gap Progress Bar" at bounding box center [512, 192] width 718 height 27
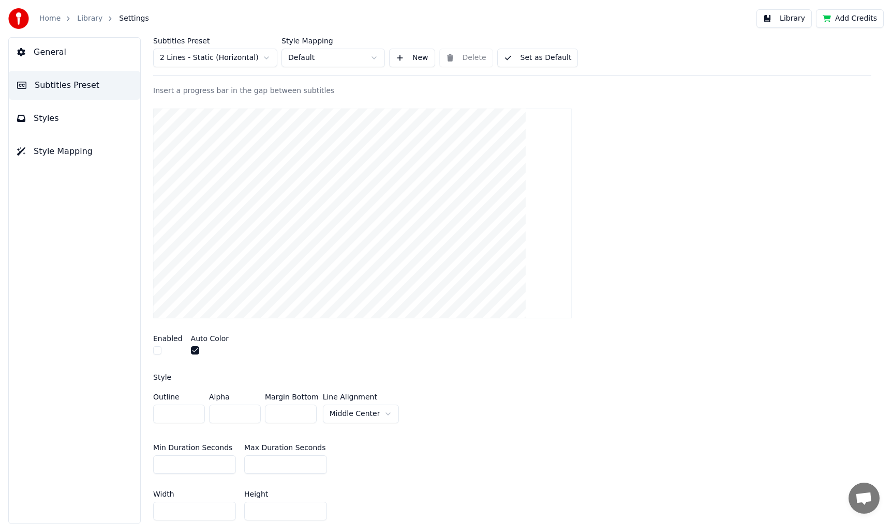
scroll to position [24, 0]
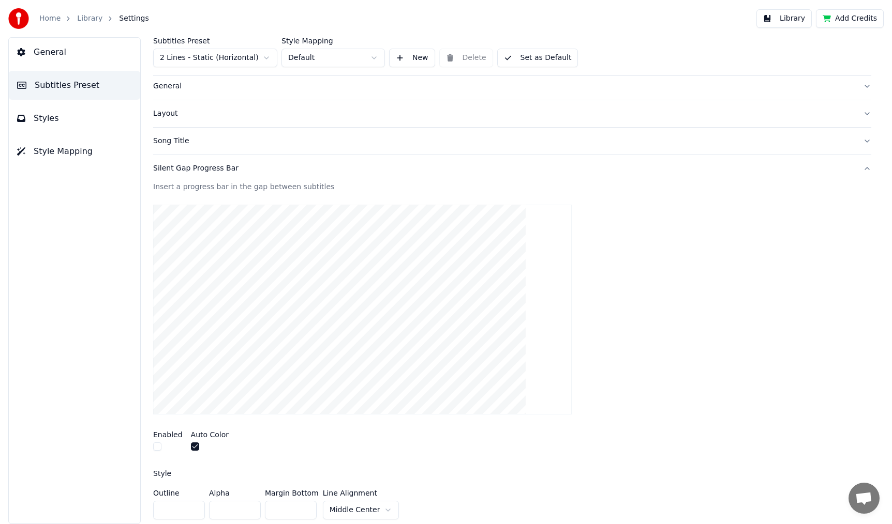
click at [191, 165] on div "Silent Gap Progress Bar" at bounding box center [503, 168] width 701 height 10
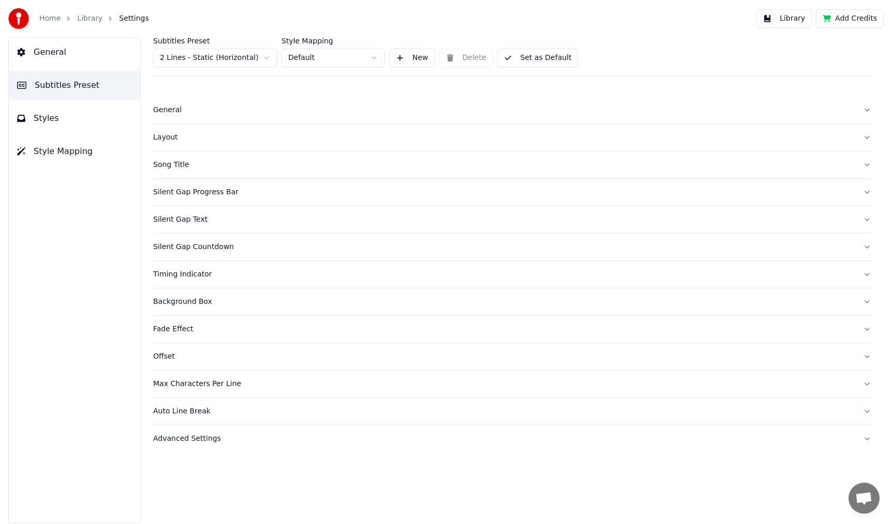
click at [193, 225] on button "Silent Gap Text" at bounding box center [512, 219] width 718 height 27
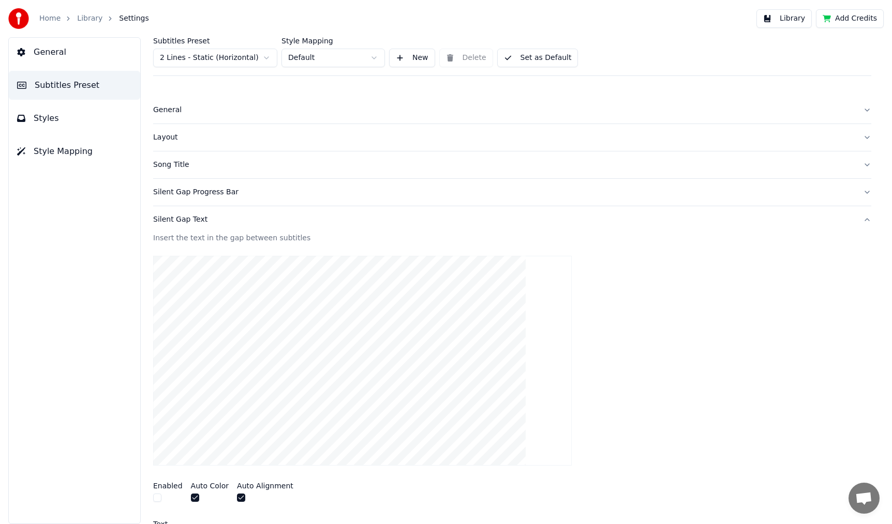
click at [183, 219] on div "Silent Gap Text" at bounding box center [503, 220] width 701 height 10
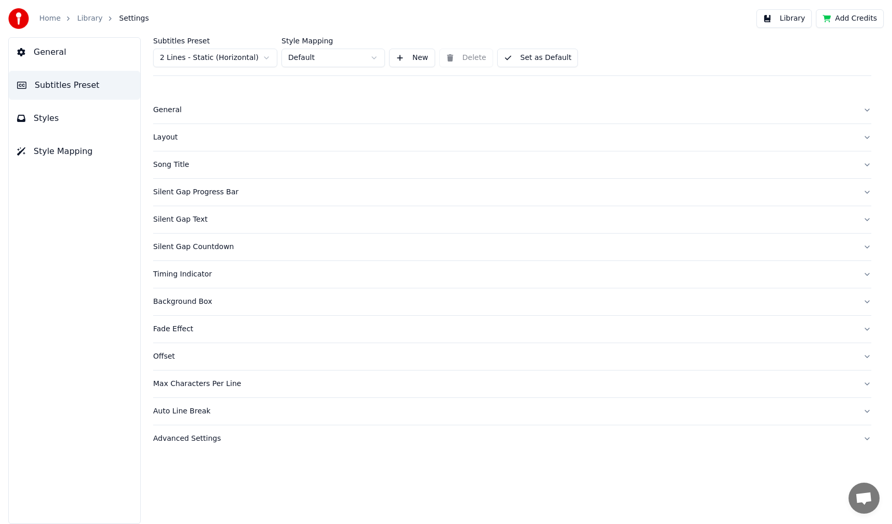
click at [170, 118] on button "General" at bounding box center [512, 110] width 718 height 27
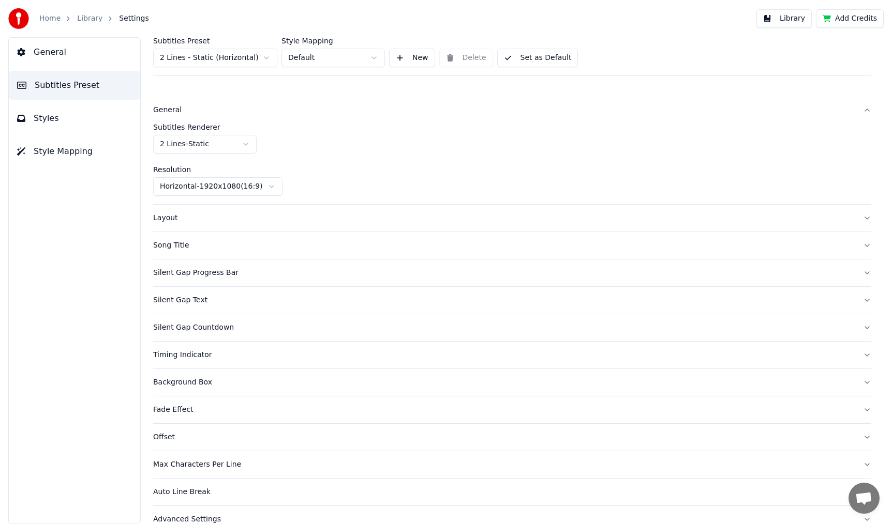
click at [172, 118] on button "General" at bounding box center [512, 110] width 718 height 27
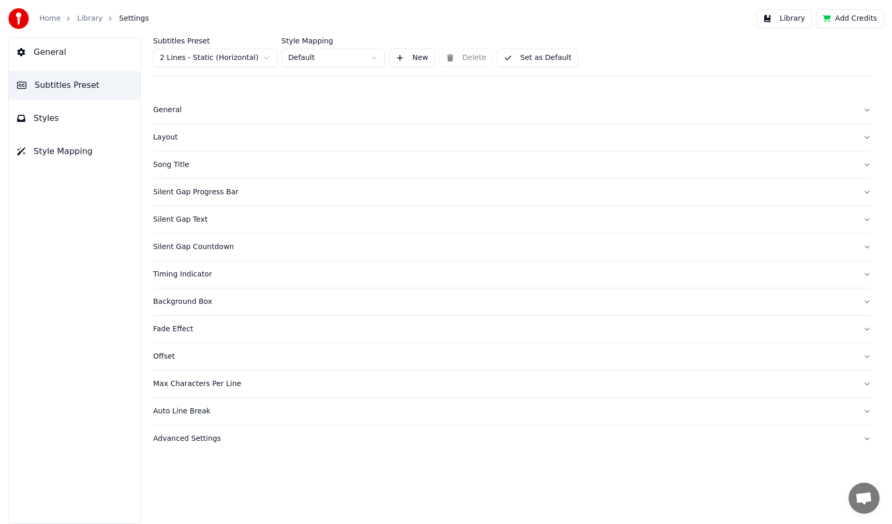
click at [195, 191] on div "Silent Gap Progress Bar" at bounding box center [503, 192] width 701 height 10
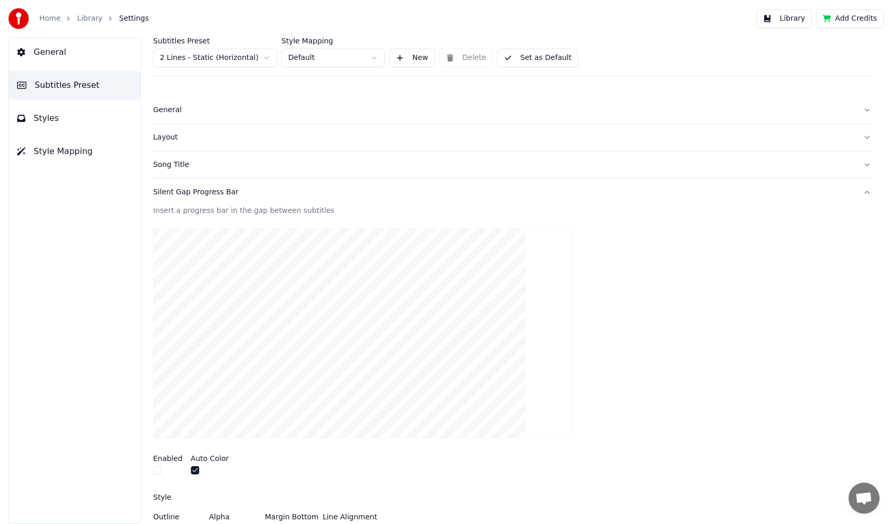
click at [183, 194] on div "Silent Gap Progress Bar" at bounding box center [503, 192] width 701 height 10
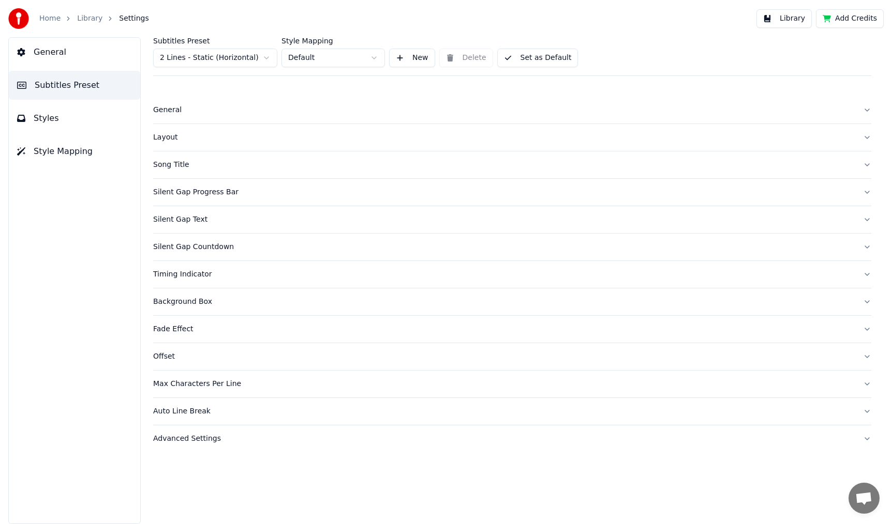
click at [168, 441] on div "Advanced Settings" at bounding box center [503, 439] width 701 height 10
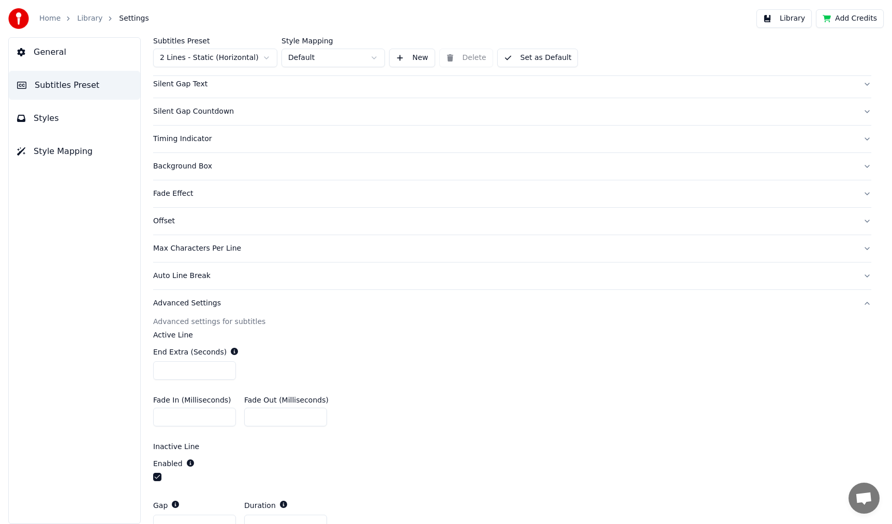
scroll to position [133, 0]
click at [187, 247] on div "Max Characters Per Line" at bounding box center [503, 251] width 701 height 10
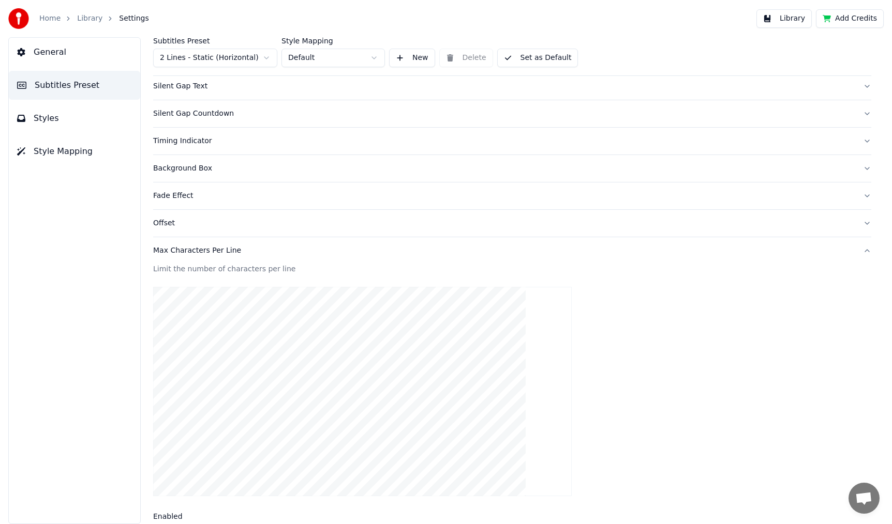
click at [167, 221] on div "Offset" at bounding box center [503, 223] width 701 height 10
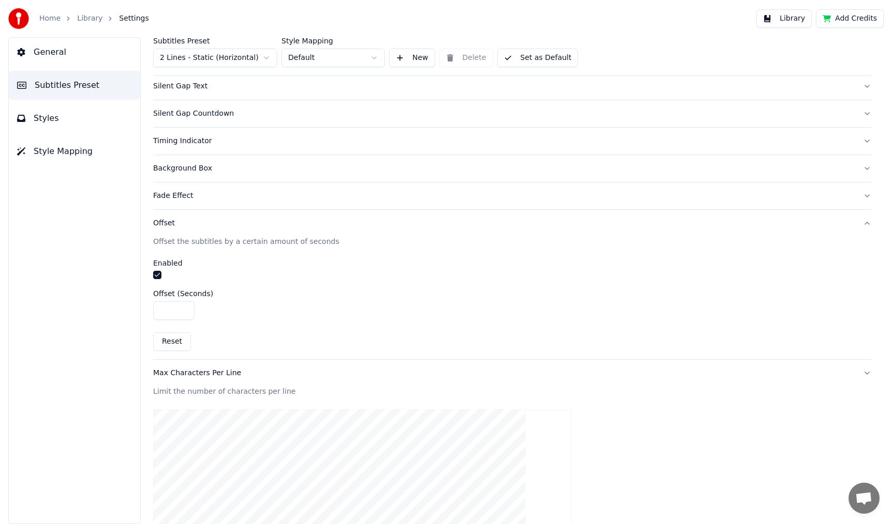
scroll to position [57, 0]
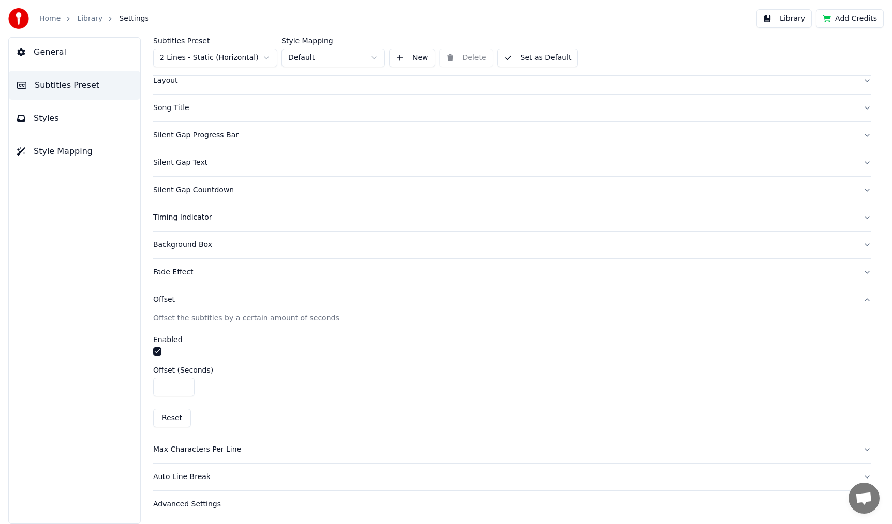
click at [165, 241] on div "Background Box" at bounding box center [503, 245] width 701 height 10
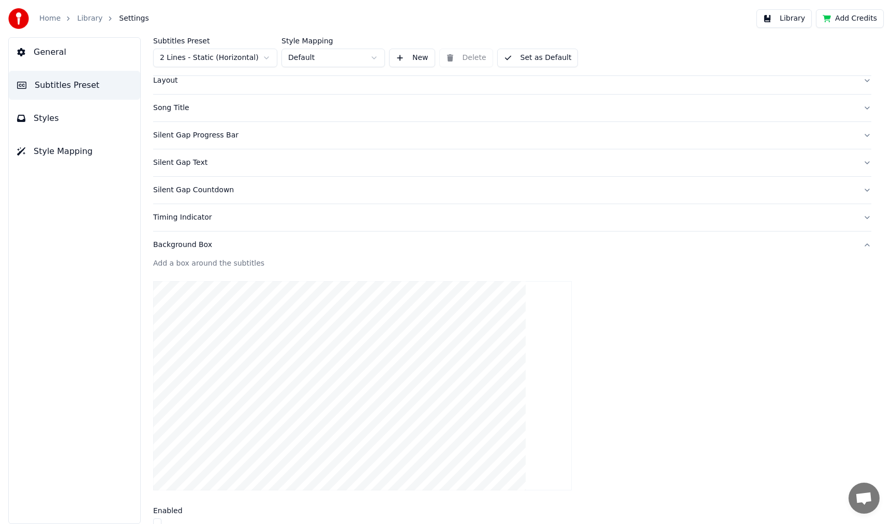
click at [183, 252] on button "Background Box" at bounding box center [512, 245] width 718 height 27
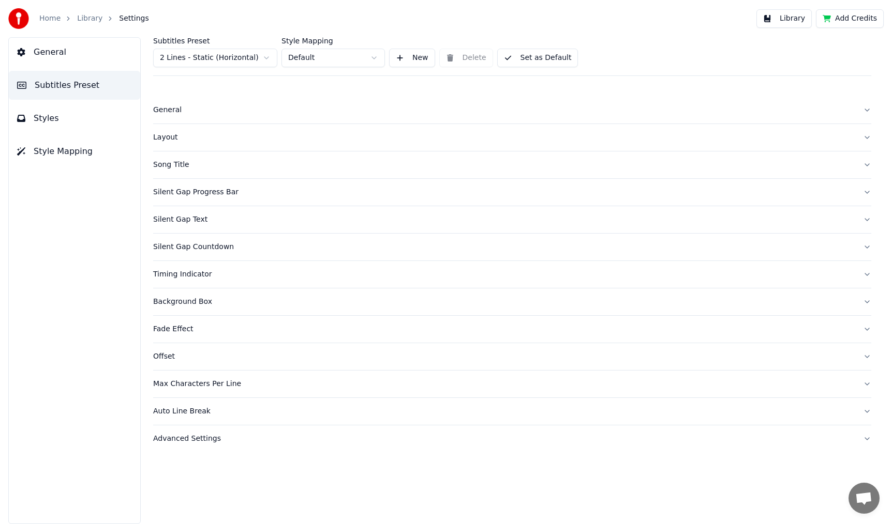
click at [180, 383] on div "Max Characters Per Line" at bounding box center [503, 384] width 701 height 10
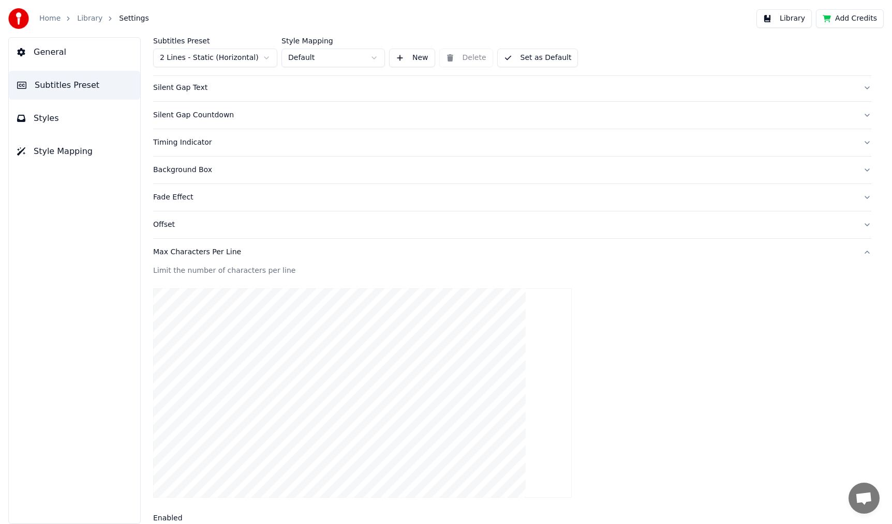
scroll to position [128, 0]
click at [181, 261] on button "Max Characters Per Line" at bounding box center [512, 256] width 718 height 27
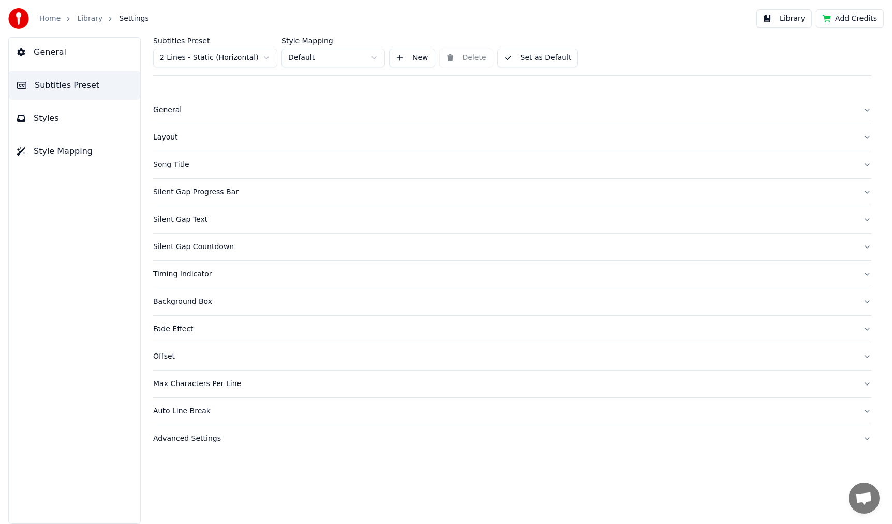
click at [163, 352] on div "Offset" at bounding box center [503, 357] width 701 height 10
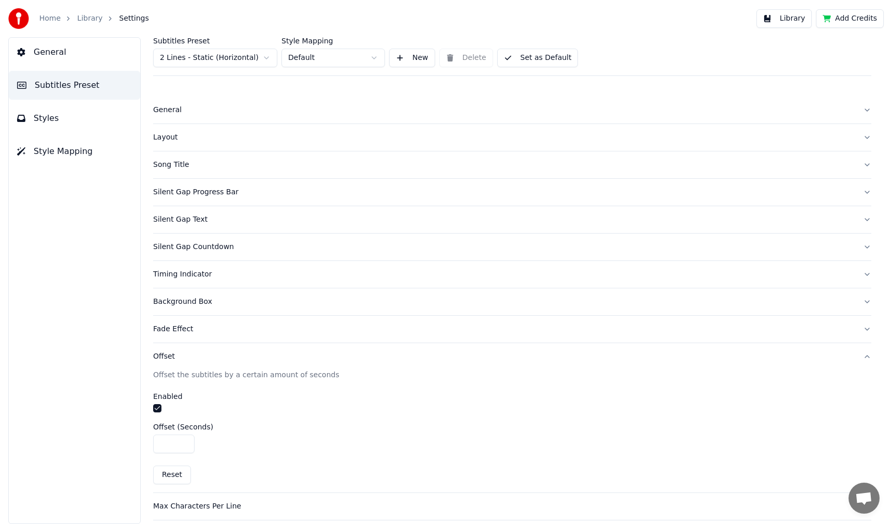
click at [163, 352] on div "Offset" at bounding box center [503, 357] width 701 height 10
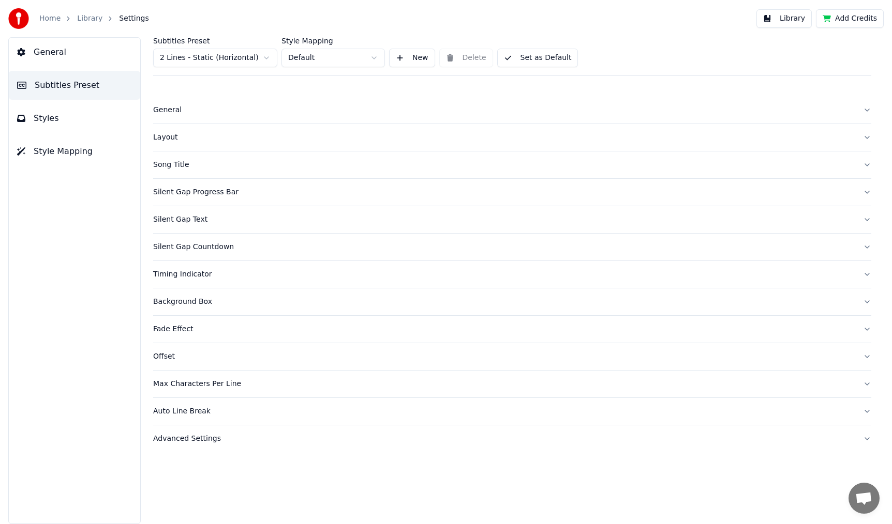
click at [178, 299] on div "Background Box" at bounding box center [503, 302] width 701 height 10
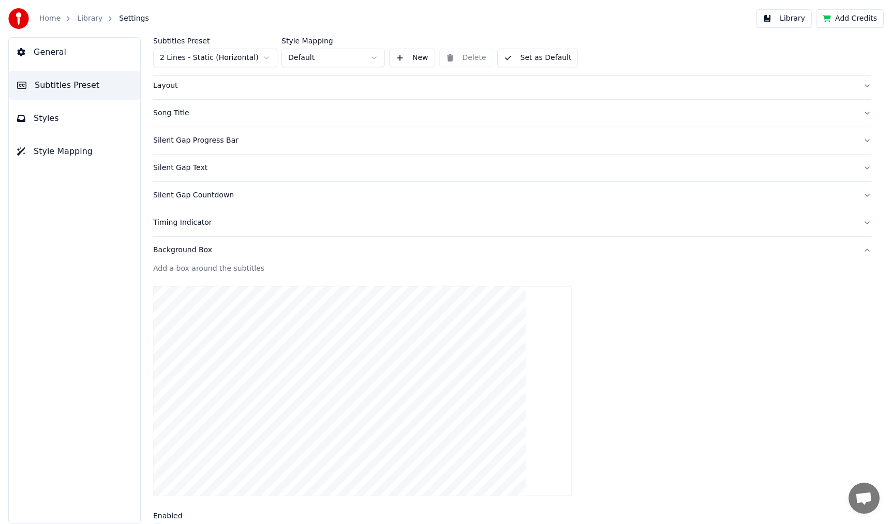
scroll to position [52, 0]
click at [168, 254] on div "Background Box" at bounding box center [503, 250] width 701 height 10
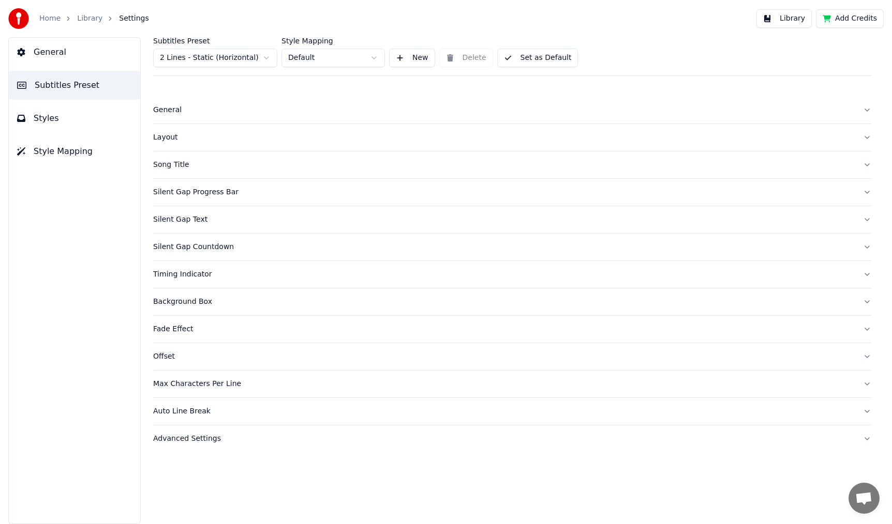
click at [178, 223] on div "Silent Gap Text" at bounding box center [503, 220] width 701 height 10
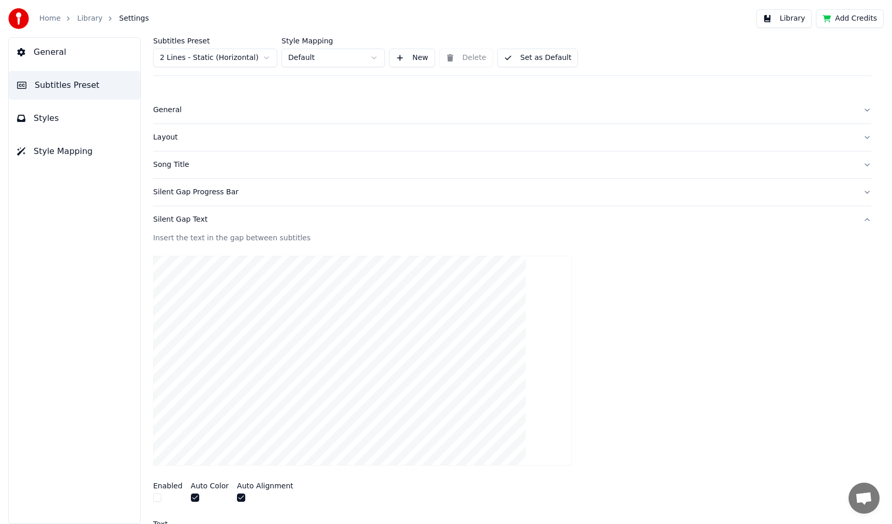
click at [178, 223] on div "Silent Gap Text" at bounding box center [503, 220] width 701 height 10
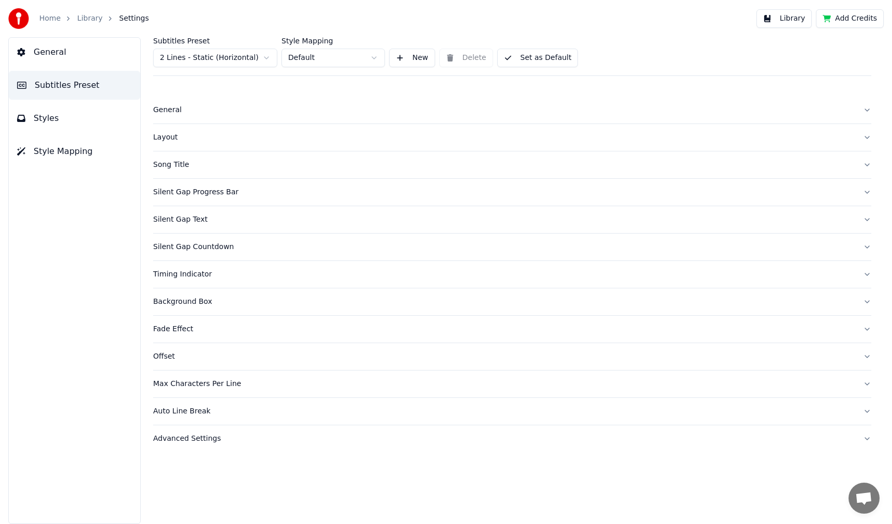
click at [183, 244] on div "Silent Gap Countdown" at bounding box center [503, 247] width 701 height 10
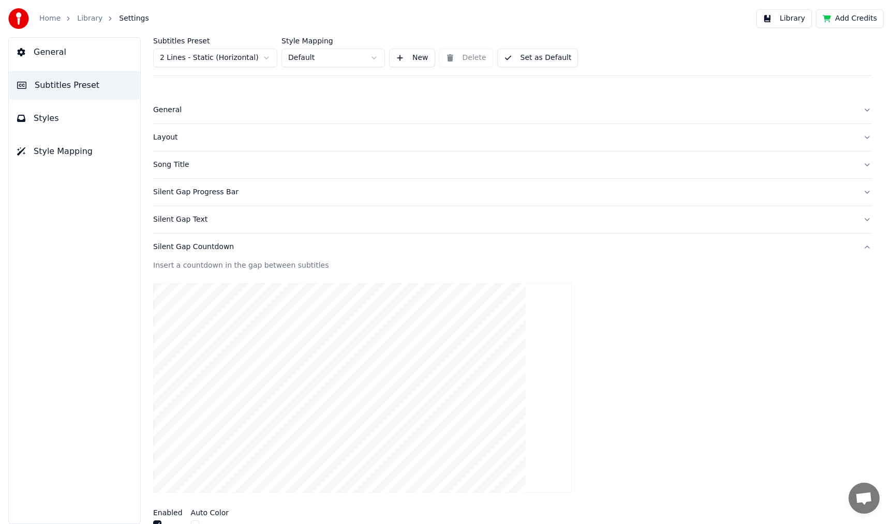
click at [183, 243] on div "Silent Gap Countdown" at bounding box center [503, 247] width 701 height 10
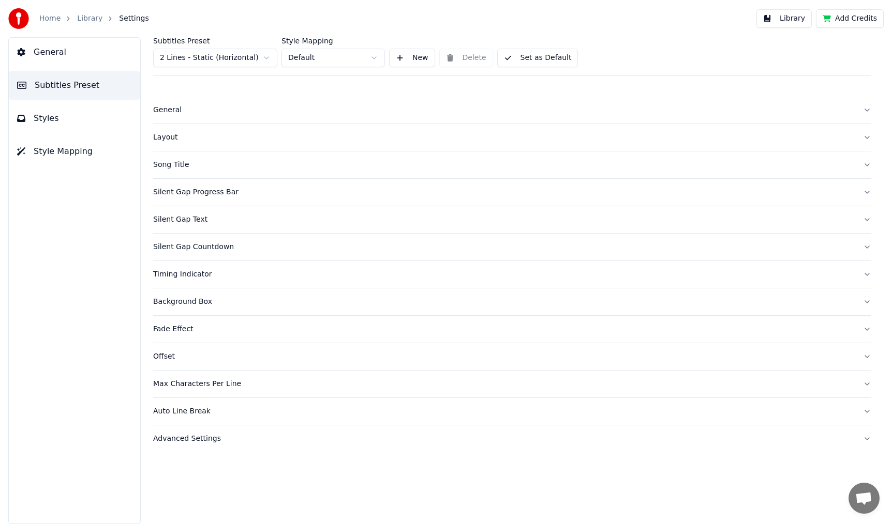
click at [171, 202] on button "Silent Gap Progress Bar" at bounding box center [512, 192] width 718 height 27
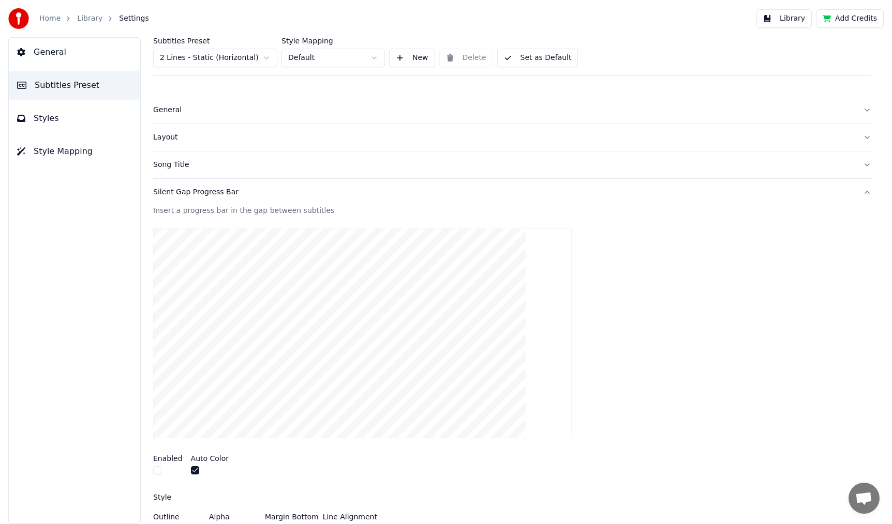
click at [175, 198] on button "Silent Gap Progress Bar" at bounding box center [512, 192] width 718 height 27
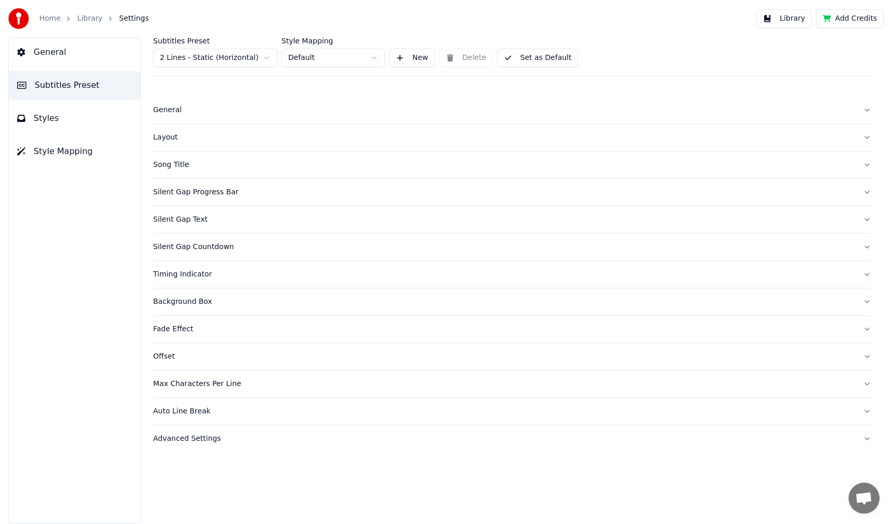
click at [176, 242] on div "Silent Gap Countdown" at bounding box center [503, 247] width 701 height 10
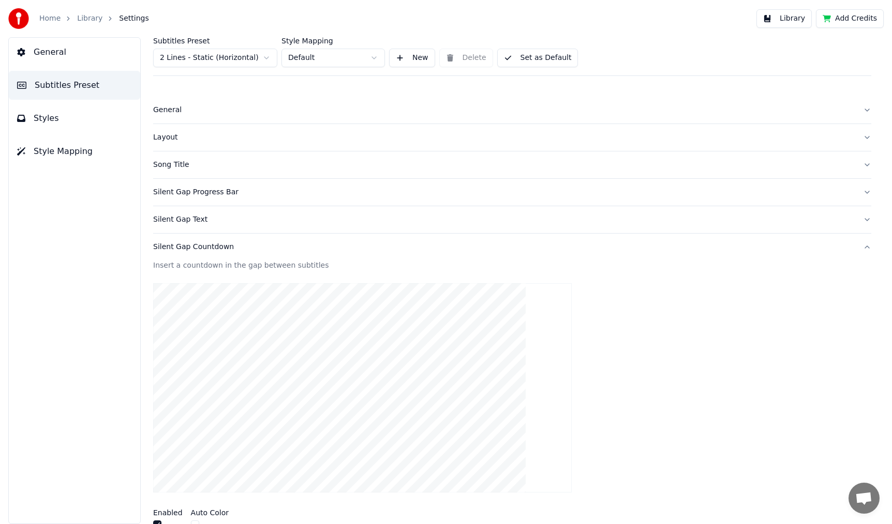
click at [185, 252] on button "Silent Gap Countdown" at bounding box center [512, 247] width 718 height 27
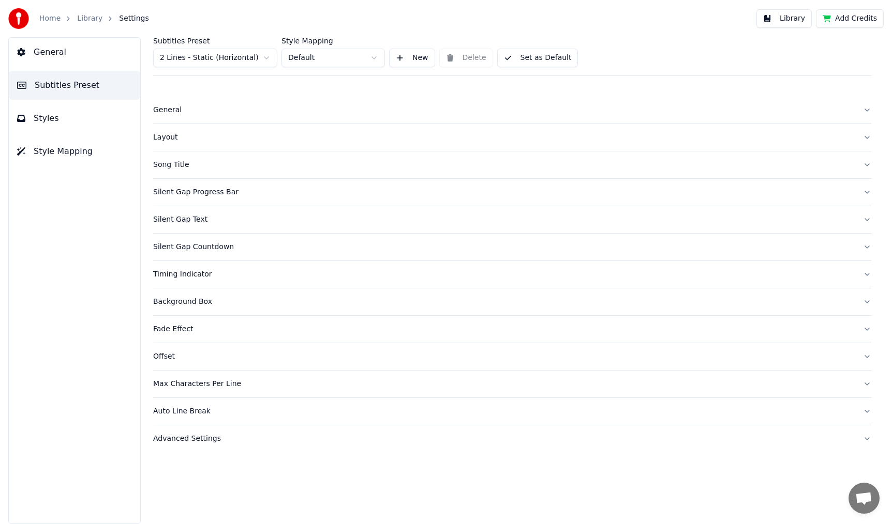
click at [180, 223] on div "Silent Gap Text" at bounding box center [503, 220] width 701 height 10
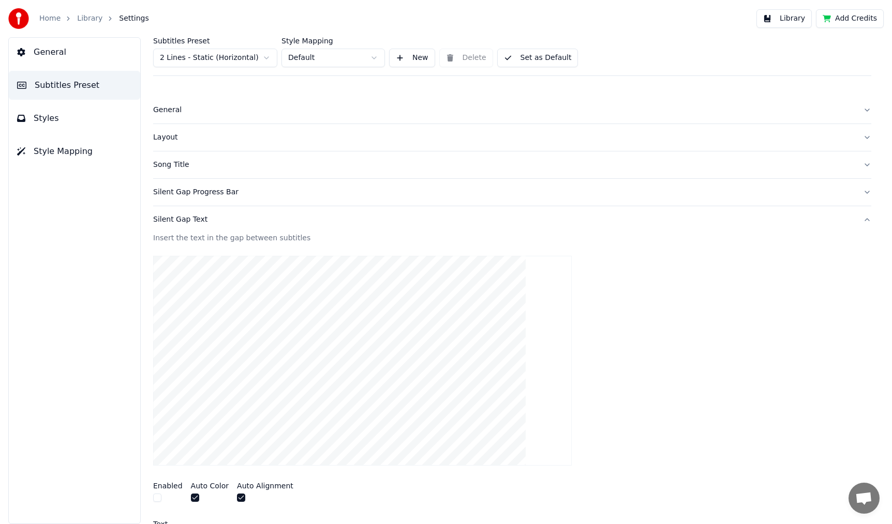
click at [178, 219] on div "Silent Gap Text" at bounding box center [503, 220] width 701 height 10
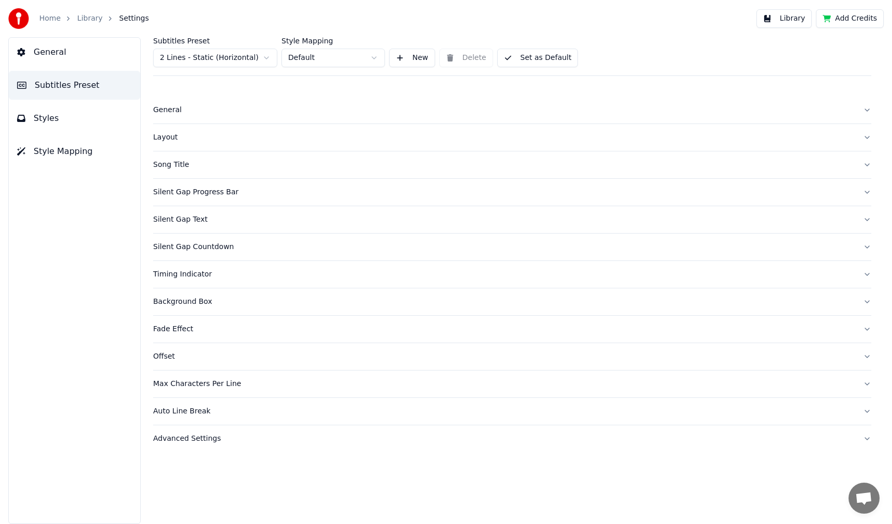
click at [174, 221] on div "Silent Gap Text" at bounding box center [503, 220] width 701 height 10
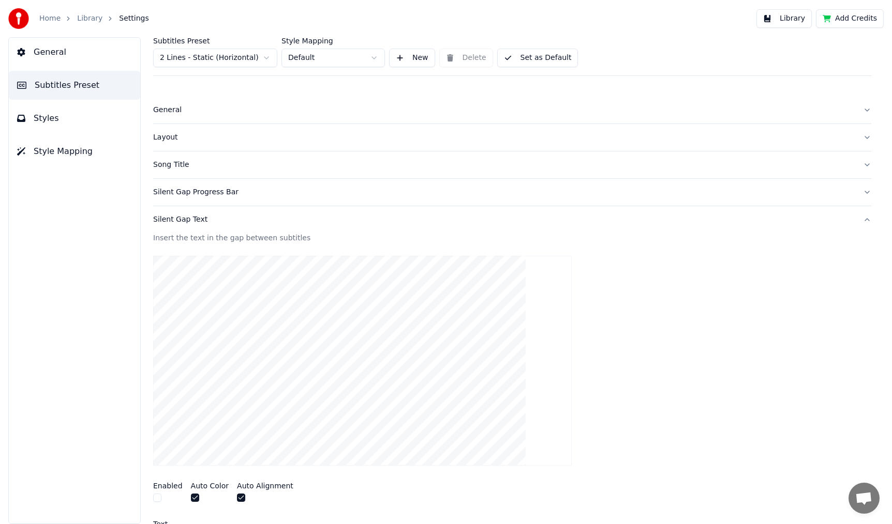
click at [160, 496] on button "button" at bounding box center [157, 498] width 8 height 8
click at [189, 217] on div "Silent Gap Text" at bounding box center [503, 220] width 701 height 10
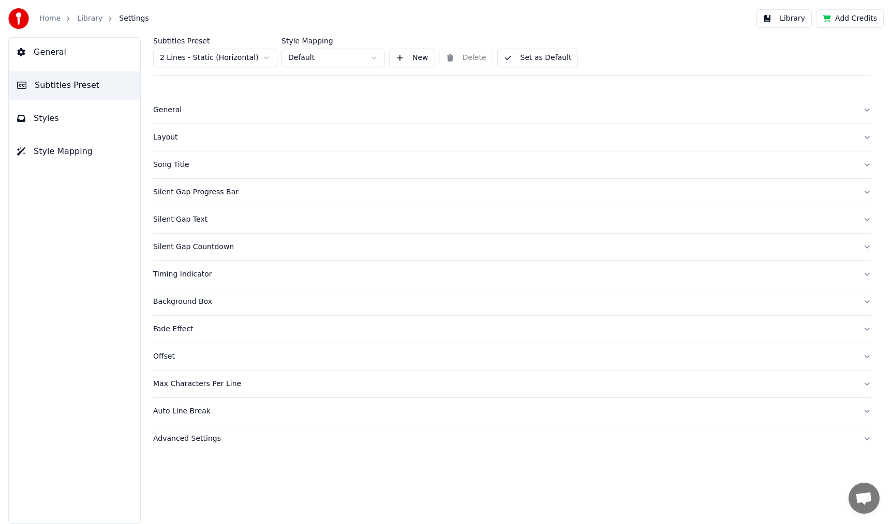
click at [172, 134] on div "Layout" at bounding box center [503, 137] width 701 height 10
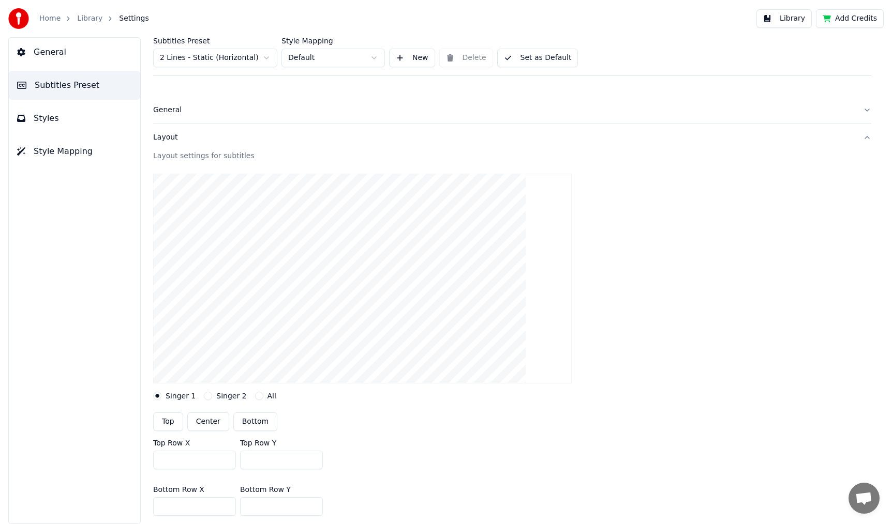
click at [172, 134] on div "Layout" at bounding box center [503, 137] width 701 height 10
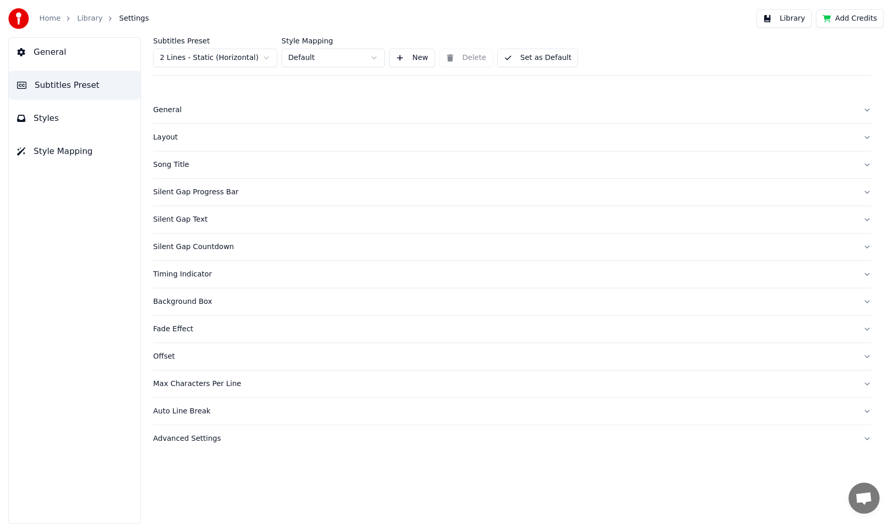
click at [167, 109] on div "General" at bounding box center [503, 110] width 701 height 10
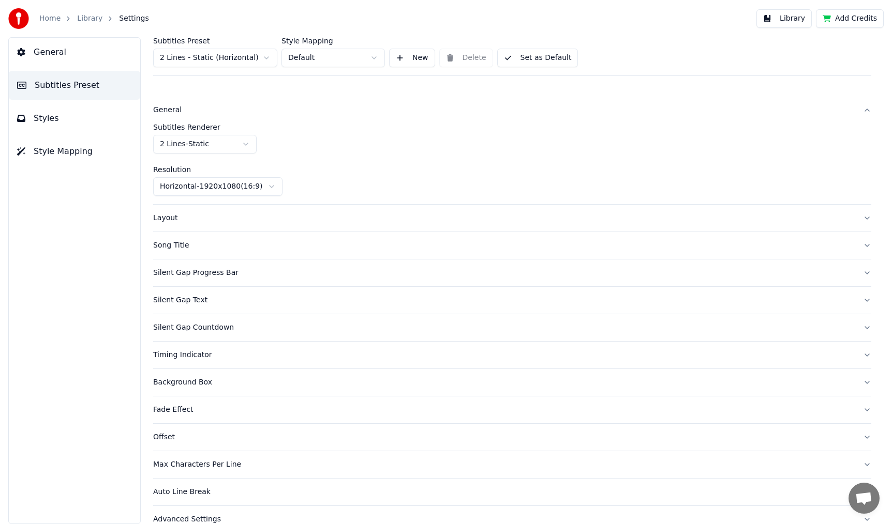
click at [167, 109] on div "General" at bounding box center [503, 110] width 701 height 10
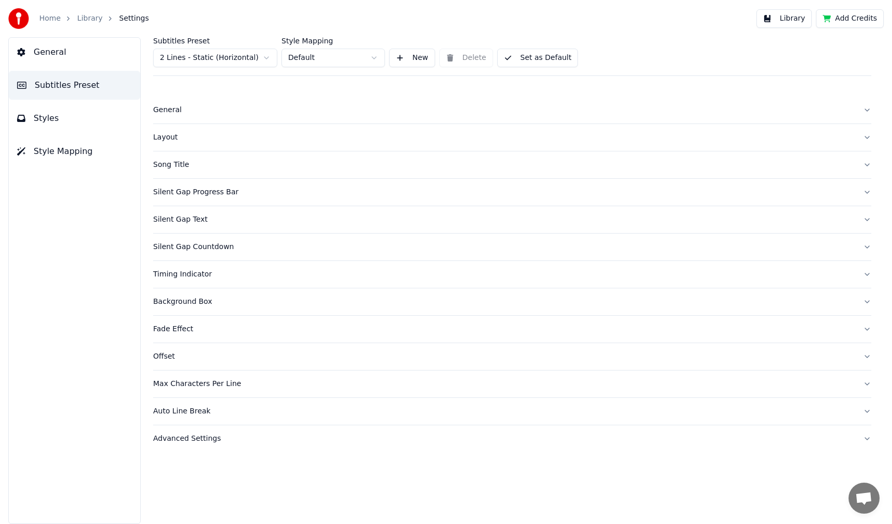
click at [81, 22] on link "Library" at bounding box center [89, 18] width 25 height 10
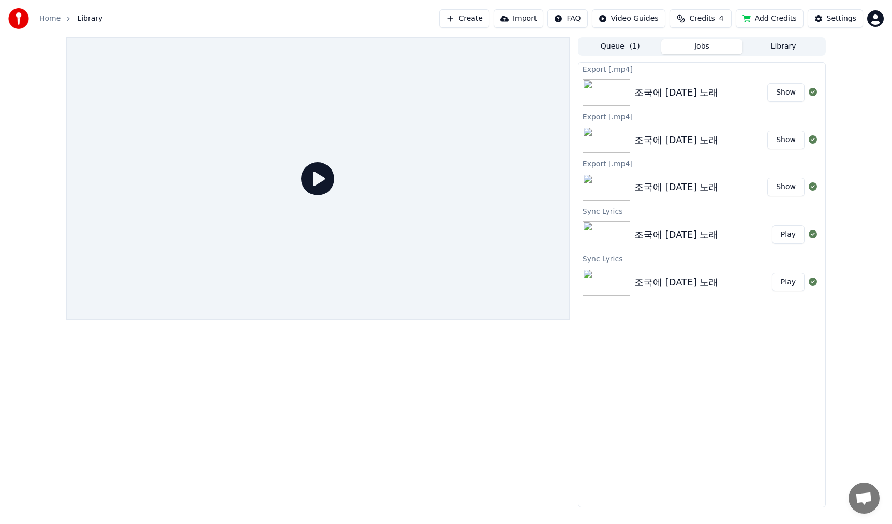
click at [94, 415] on div at bounding box center [317, 272] width 503 height 471
click at [790, 88] on button "Show" at bounding box center [785, 92] width 37 height 19
click at [785, 96] on button "Show" at bounding box center [785, 92] width 37 height 19
click at [789, 138] on button "Show" at bounding box center [785, 140] width 37 height 19
click at [787, 189] on button "Show" at bounding box center [785, 187] width 37 height 19
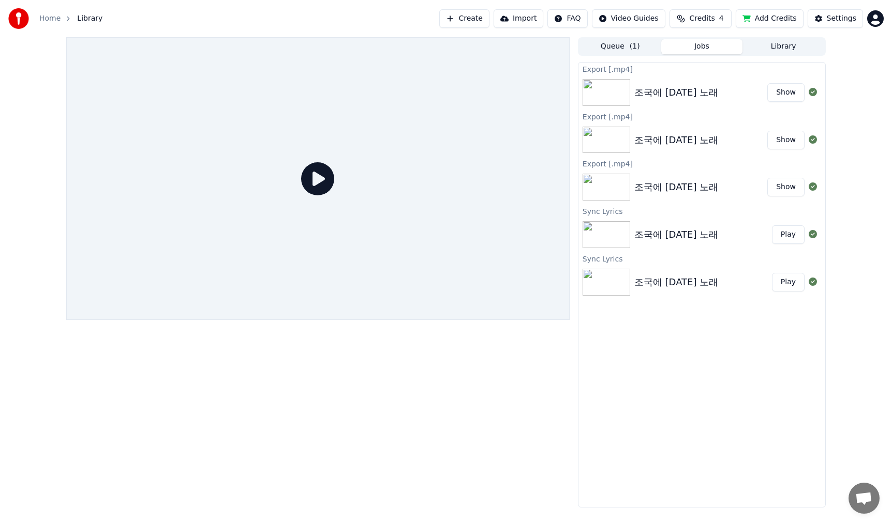
click at [796, 232] on button "Play" at bounding box center [788, 234] width 33 height 19
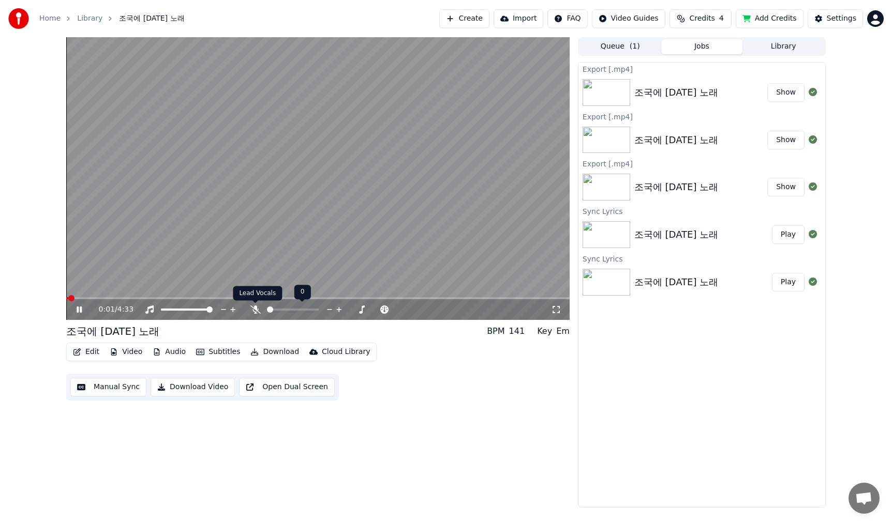
click at [253, 308] on icon at bounding box center [255, 310] width 10 height 8
click at [102, 296] on video at bounding box center [317, 178] width 503 height 283
click at [129, 299] on span at bounding box center [317, 298] width 503 height 2
click at [115, 300] on div "0:34 / 4:33" at bounding box center [317, 309] width 503 height 21
click at [101, 298] on span at bounding box center [97, 298] width 63 height 2
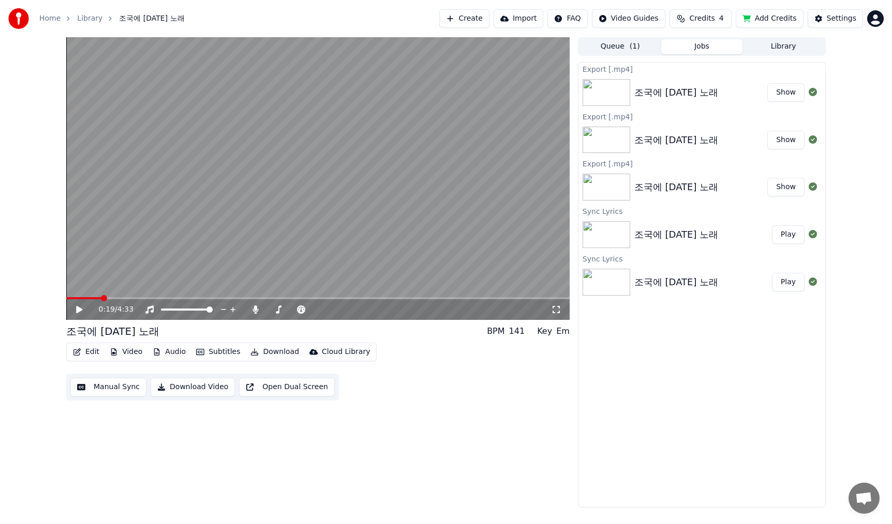
click at [77, 306] on icon at bounding box center [86, 310] width 24 height 8
click at [76, 308] on icon at bounding box center [86, 310] width 24 height 8
click at [256, 309] on icon at bounding box center [255, 310] width 6 height 8
click at [174, 389] on button "Download Video" at bounding box center [192, 387] width 84 height 19
click at [784, 100] on button "Show" at bounding box center [785, 92] width 37 height 19
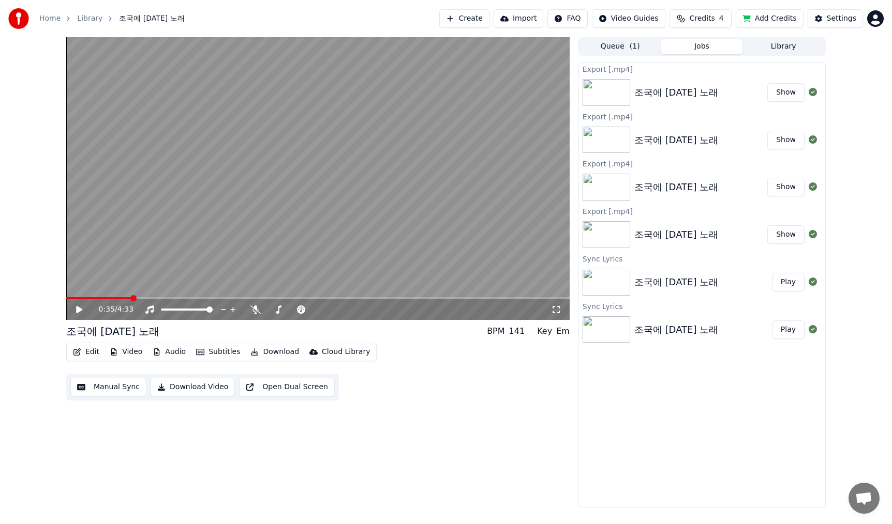
click at [372, 16] on div "Home Library 조국에 [DATE] 노래 Create Import FAQ Video Guides Credits 4 Add Credits…" at bounding box center [446, 18] width 892 height 37
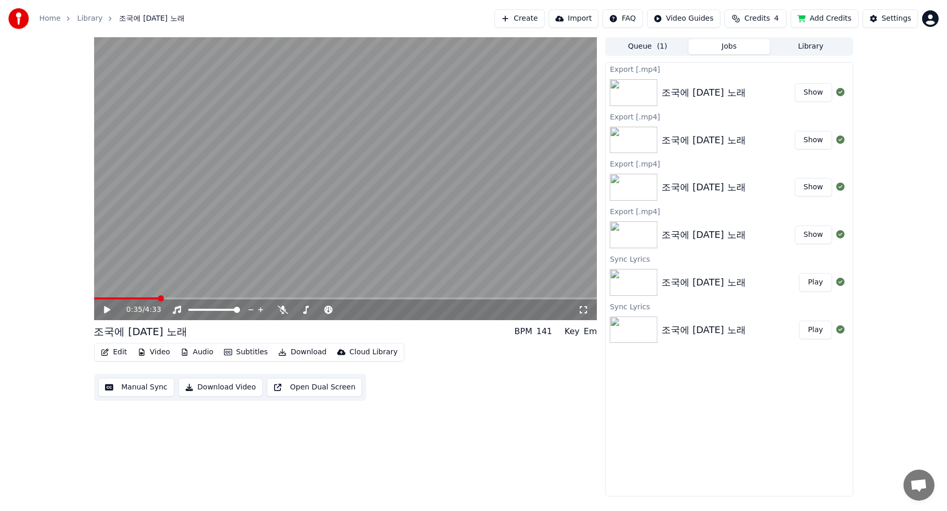
click at [144, 490] on div "0:35 / 4:33 조국에 [DATE] 노래 BPM 141 Key Em Edit Video Audio Subtitles Download Cl…" at bounding box center [345, 266] width 503 height 459
click at [106, 308] on icon at bounding box center [107, 309] width 6 height 7
click at [366, 215] on video at bounding box center [345, 178] width 503 height 283
click at [545, 22] on button "Create" at bounding box center [519, 18] width 50 height 19
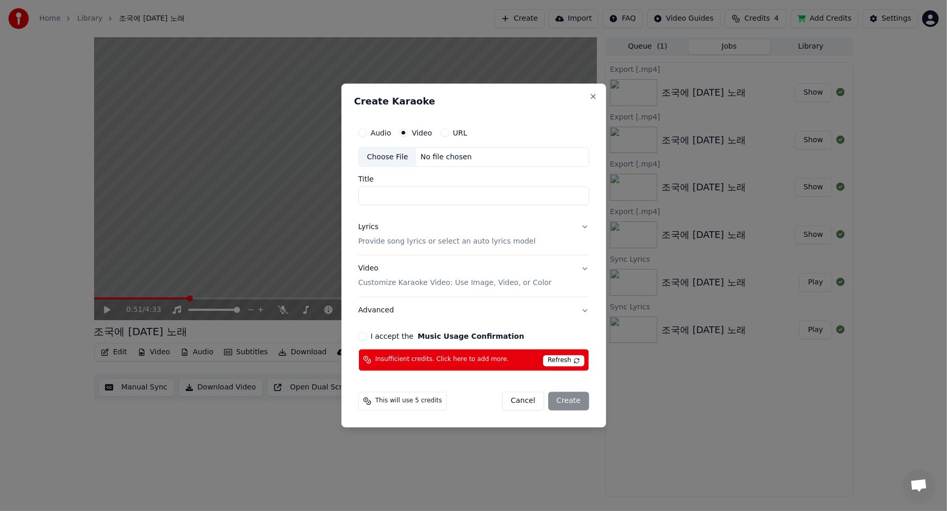
click at [391, 159] on div "Choose File" at bounding box center [388, 157] width 58 height 19
type input "*********"
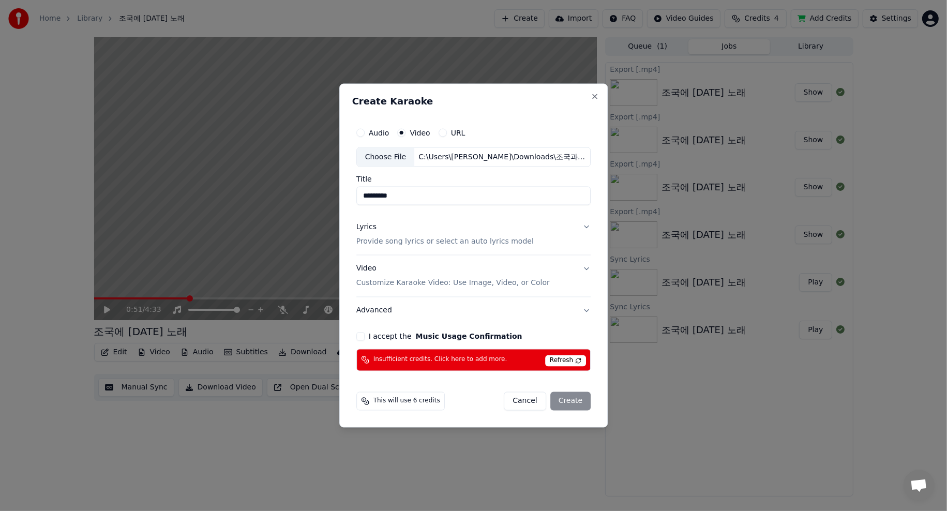
click at [403, 405] on div "This will use 6 credits" at bounding box center [400, 400] width 88 height 19
click at [404, 404] on span "This will use 6 credits" at bounding box center [406, 401] width 67 height 8
click at [407, 403] on span "This will use 6 credits" at bounding box center [406, 401] width 67 height 8
click at [409, 403] on span "This will use 6 credits" at bounding box center [406, 401] width 67 height 8
click at [591, 97] on button "Close" at bounding box center [595, 97] width 8 height 8
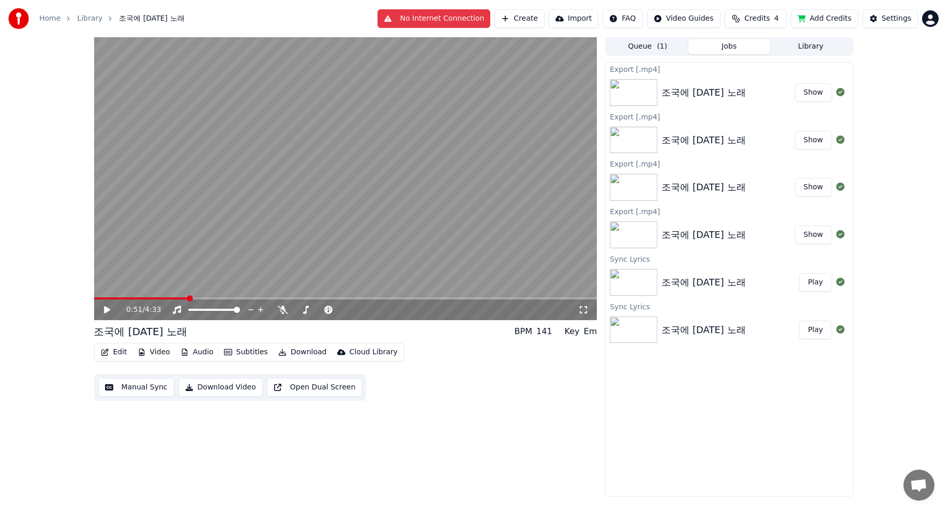
click at [697, 410] on div "Export [.mp4] 조국에 [DATE] 노래 Show Export [.mp4] 조국에 [DATE] 노래 Show Export [.mp4]…" at bounding box center [729, 279] width 248 height 434
click at [110, 304] on div "0:51 / 4:33" at bounding box center [345, 309] width 503 height 21
click at [108, 306] on icon at bounding box center [114, 310] width 24 height 8
click at [523, 22] on button "Create" at bounding box center [519, 18] width 50 height 19
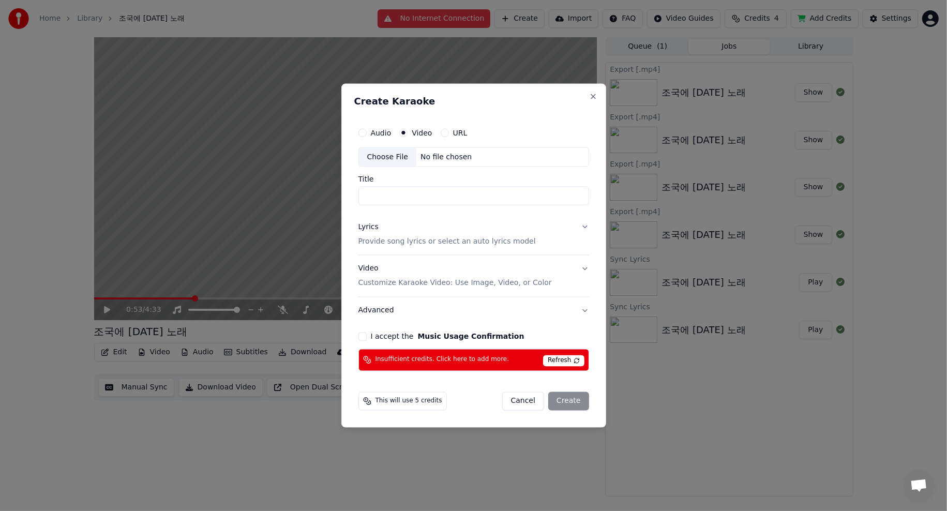
click at [499, 158] on div "Choose File No file chosen" at bounding box center [473, 157] width 231 height 20
click at [594, 95] on button "Close" at bounding box center [593, 97] width 8 height 8
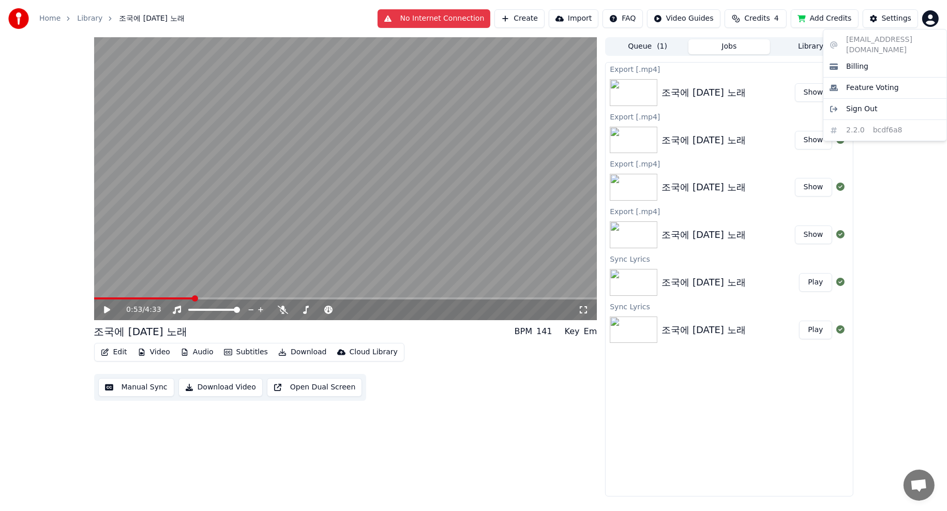
click at [933, 21] on html "Home Library 조국에 [DATE] 노래 No Internet Connection Create Import FAQ Video Guide…" at bounding box center [473, 255] width 947 height 511
click at [871, 104] on span "Sign Out" at bounding box center [861, 109] width 31 height 10
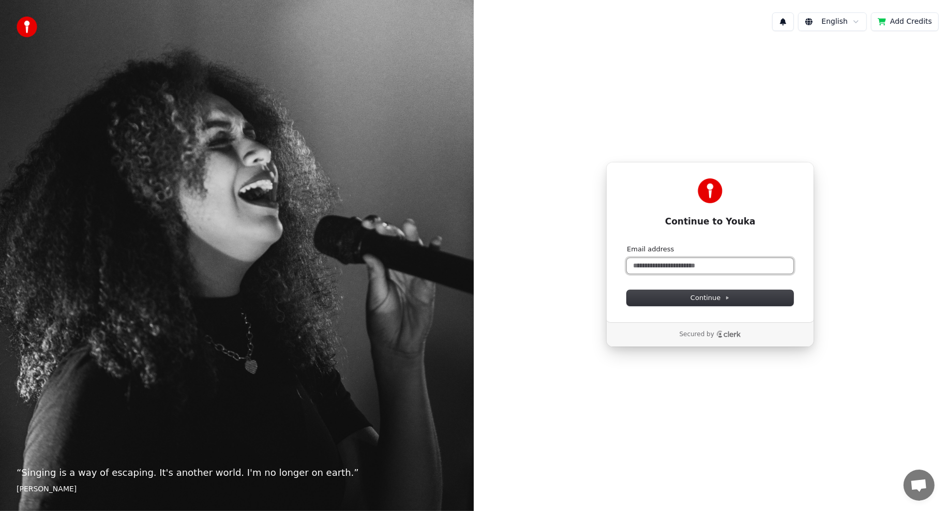
click at [649, 268] on input "Email address" at bounding box center [710, 266] width 167 height 16
type input "*"
click at [627, 245] on button "submit" at bounding box center [627, 245] width 0 height 0
click at [726, 295] on icon at bounding box center [727, 297] width 5 height 5
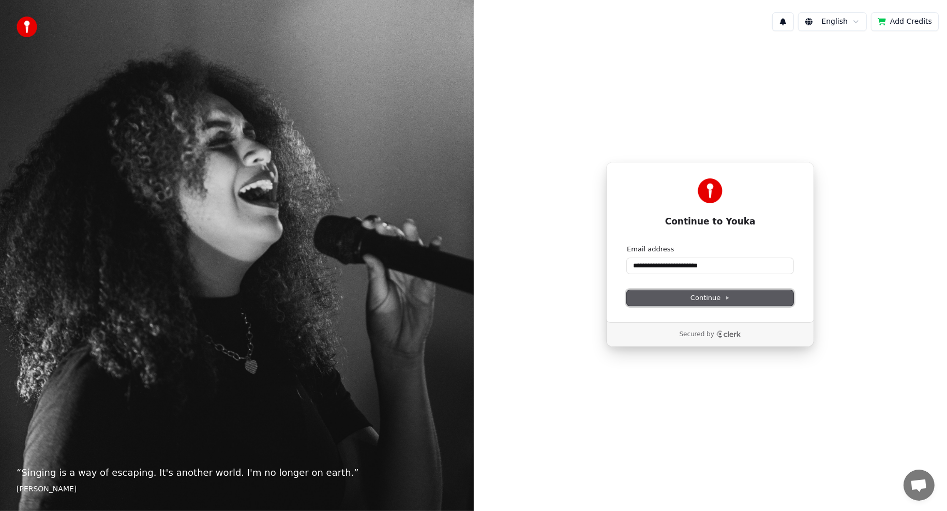
click at [728, 300] on span "Continue" at bounding box center [709, 297] width 39 height 9
click at [674, 300] on button "Continue" at bounding box center [710, 298] width 167 height 16
type input "**********"
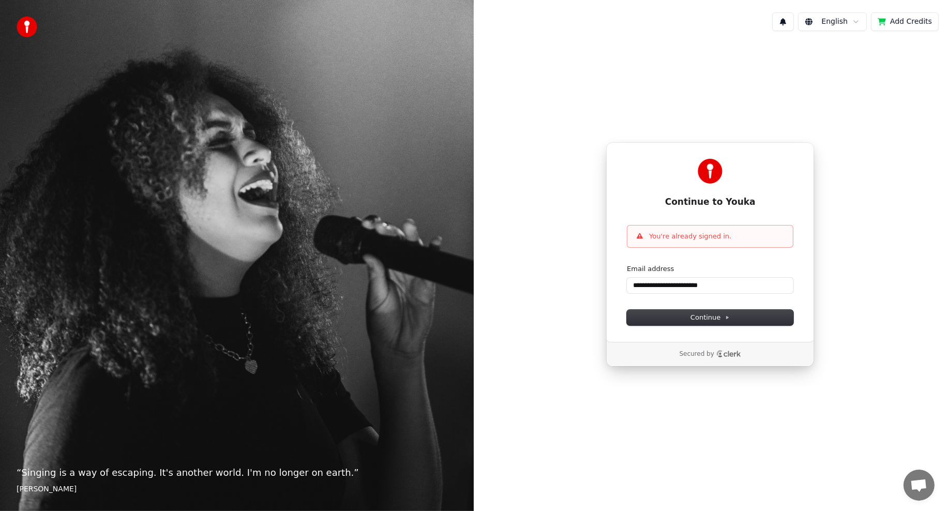
click at [689, 117] on div "**********" at bounding box center [711, 254] width 474 height 430
drag, startPoint x: 752, startPoint y: 100, endPoint x: 762, endPoint y: 101, distance: 9.9
click at [753, 99] on div "**********" at bounding box center [711, 254] width 474 height 430
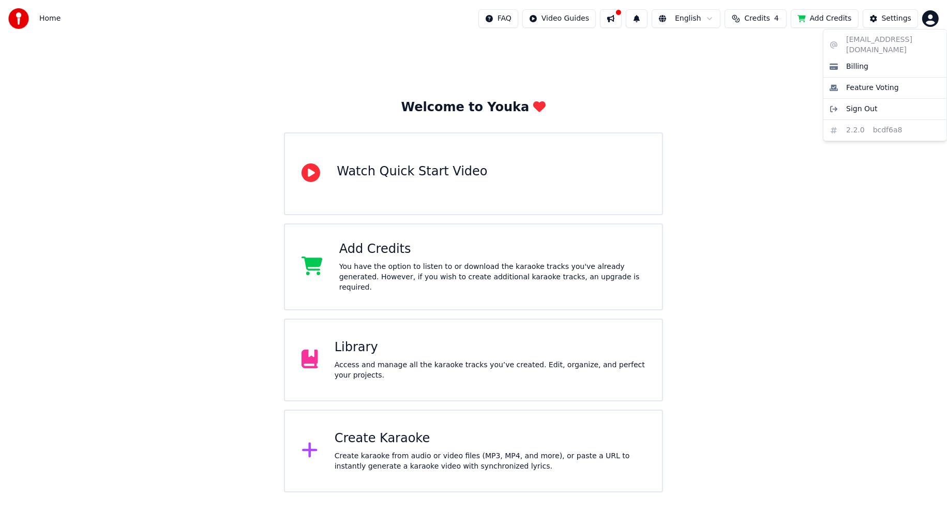
click at [931, 19] on html "Home FAQ Video Guides English Credits 4 Add Credits Settings Welcome to Youka W…" at bounding box center [473, 246] width 947 height 492
click at [857, 104] on span "Sign Out" at bounding box center [861, 109] width 31 height 10
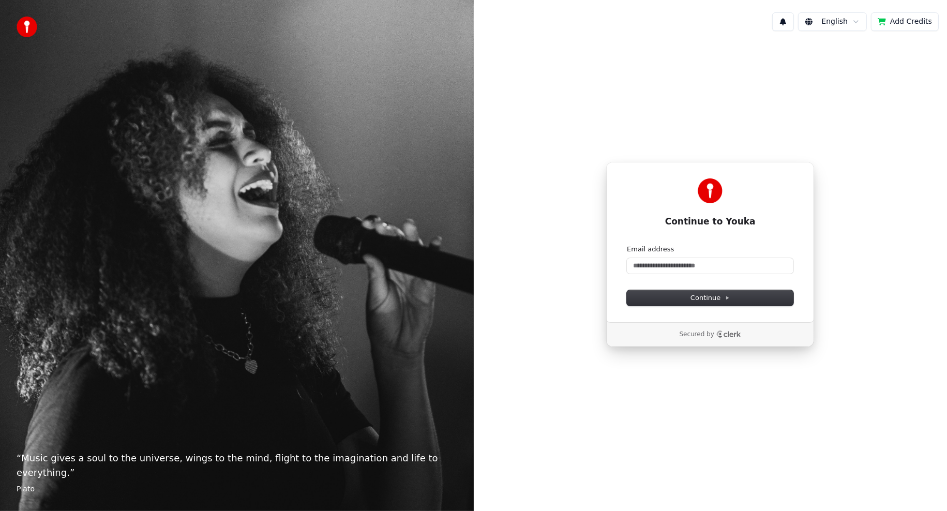
click at [686, 277] on form "Email address Continue" at bounding box center [710, 275] width 167 height 61
click at [694, 270] on input "Email address" at bounding box center [710, 266] width 167 height 16
click at [627, 245] on button "submit" at bounding box center [627, 245] width 0 height 0
type input "**********"
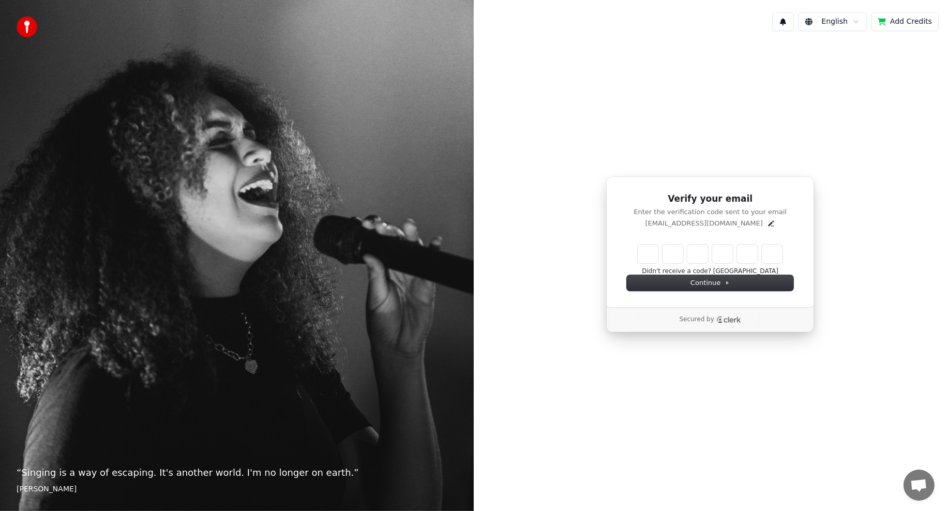
click at [641, 259] on input "Enter verification code" at bounding box center [710, 254] width 145 height 19
type input "******"
